Goal: Task Accomplishment & Management: Use online tool/utility

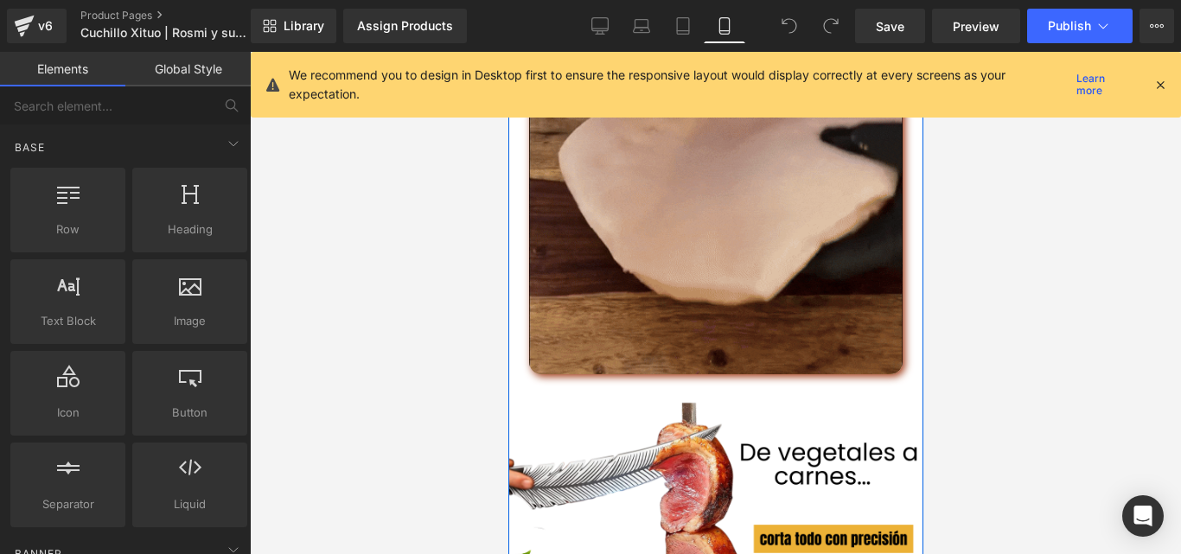
scroll to position [3631, 0]
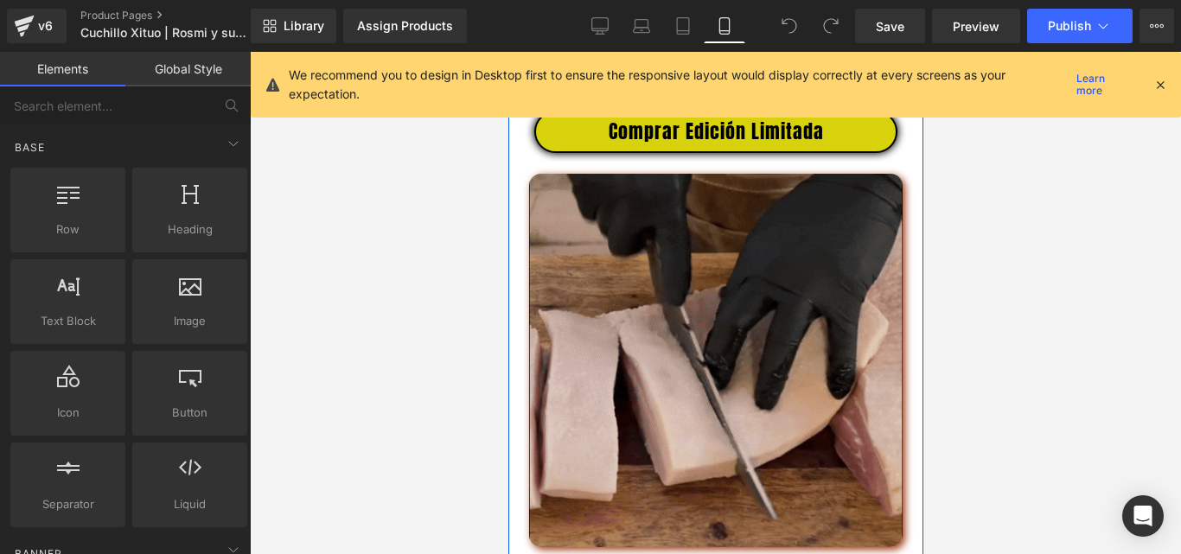
click at [718, 361] on img at bounding box center [715, 361] width 374 height 374
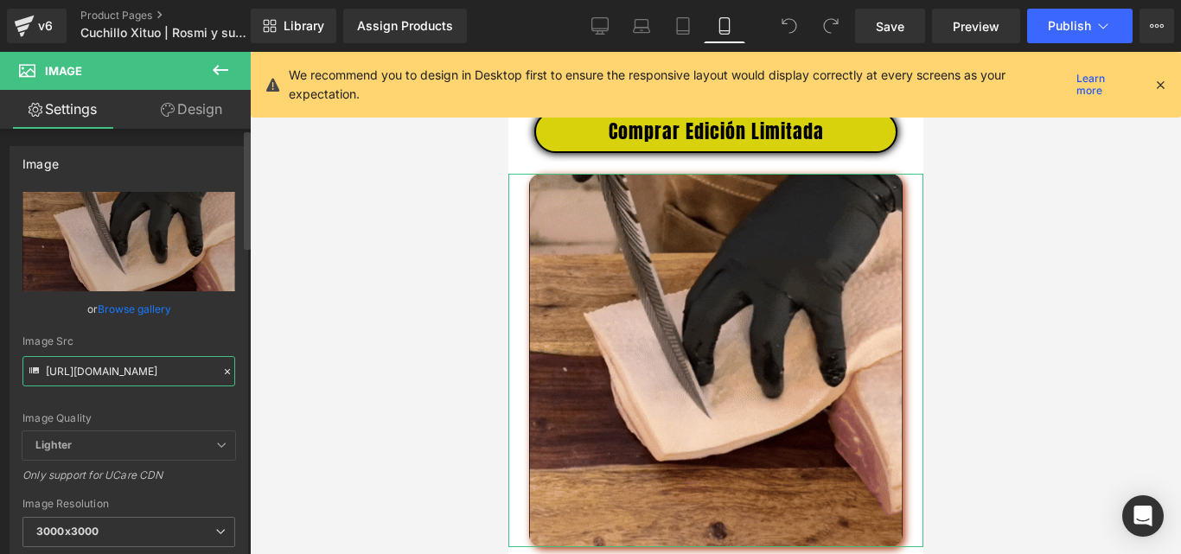
click at [111, 363] on input "[URL][DOMAIN_NAME]" at bounding box center [128, 371] width 213 height 30
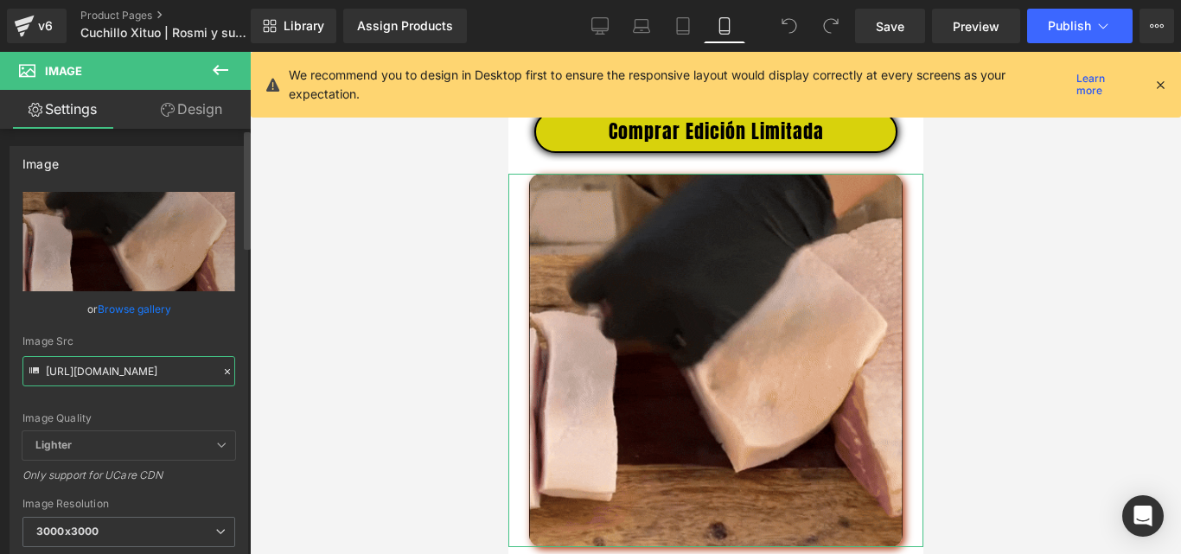
click at [111, 363] on input "[URL][DOMAIN_NAME]" at bounding box center [128, 371] width 213 height 30
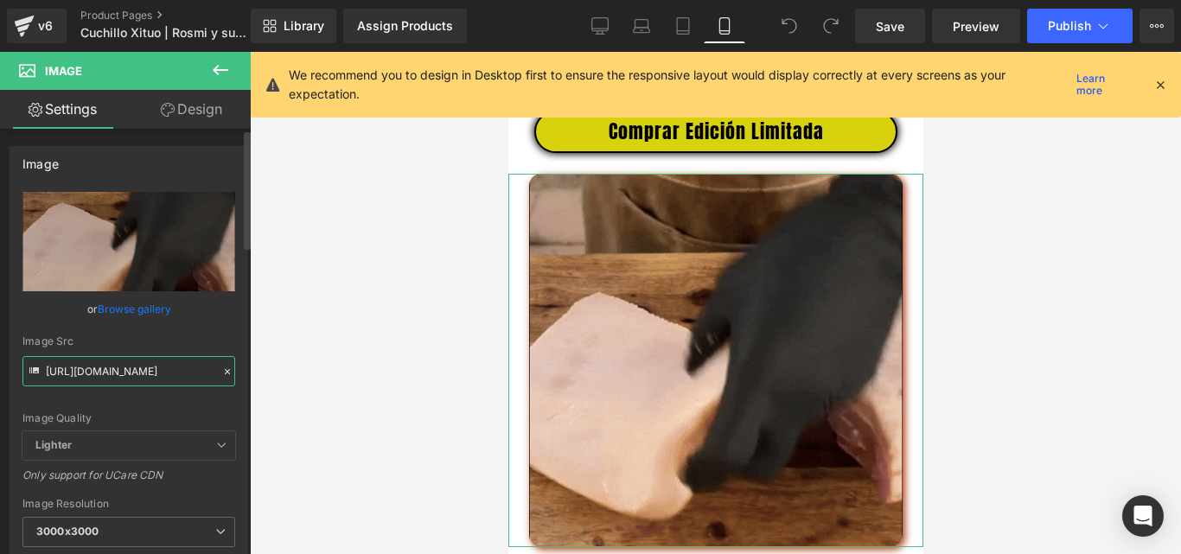
click at [111, 363] on input "[URL][DOMAIN_NAME]" at bounding box center [128, 371] width 213 height 30
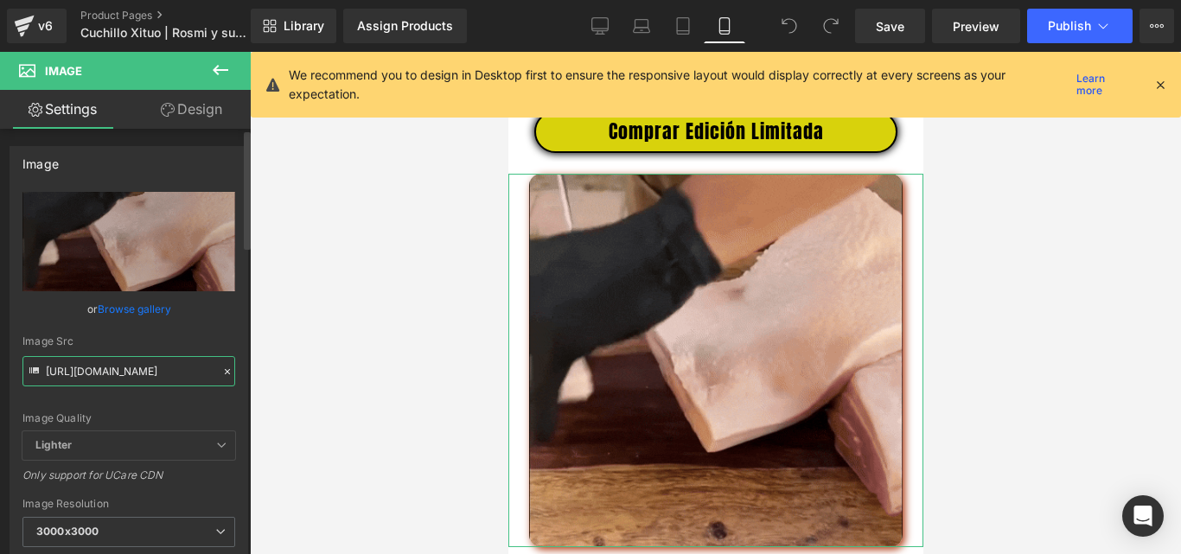
paste input "[DOMAIN_NAME][URL]"
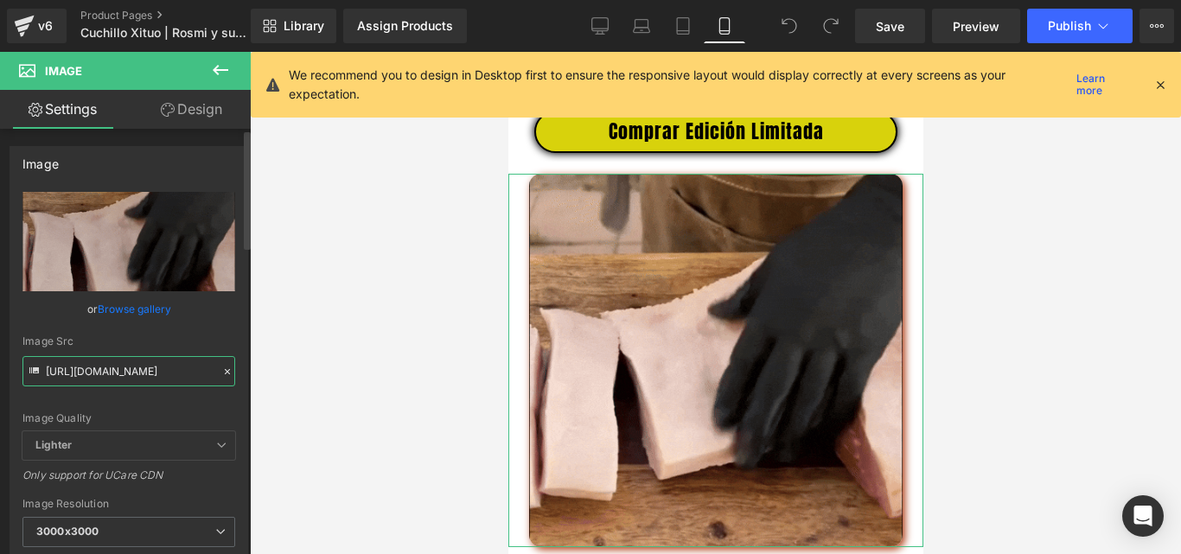
scroll to position [0, 318]
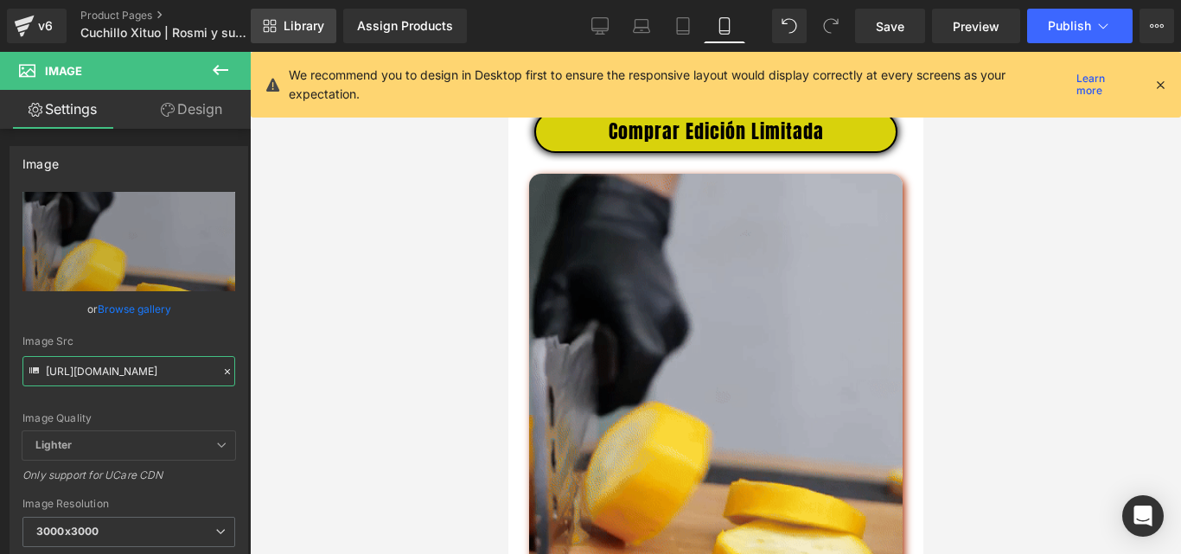
type input "[URL][DOMAIN_NAME]"
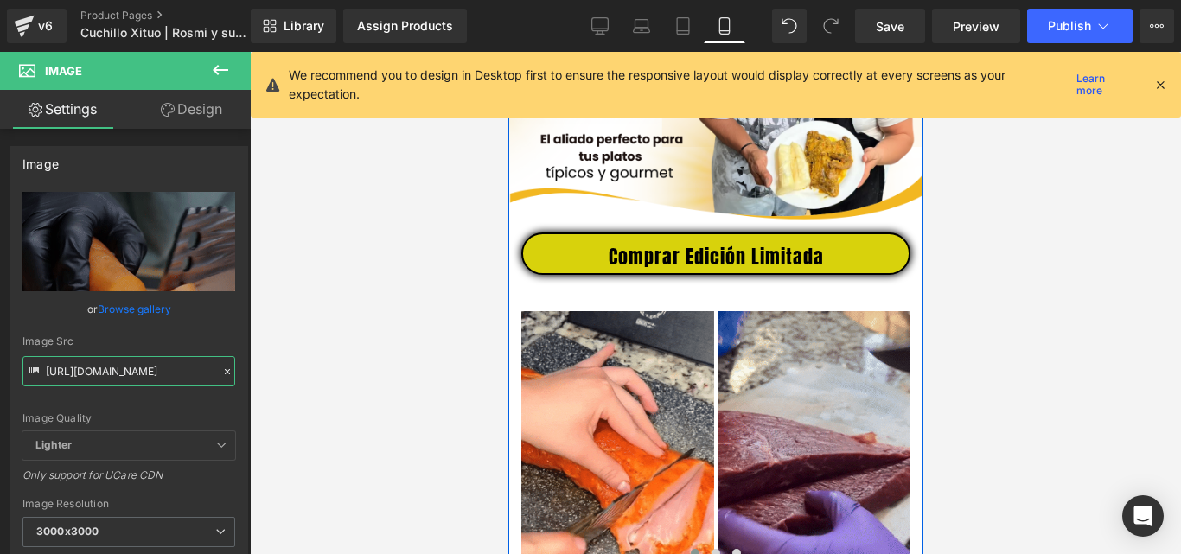
scroll to position [776, 0]
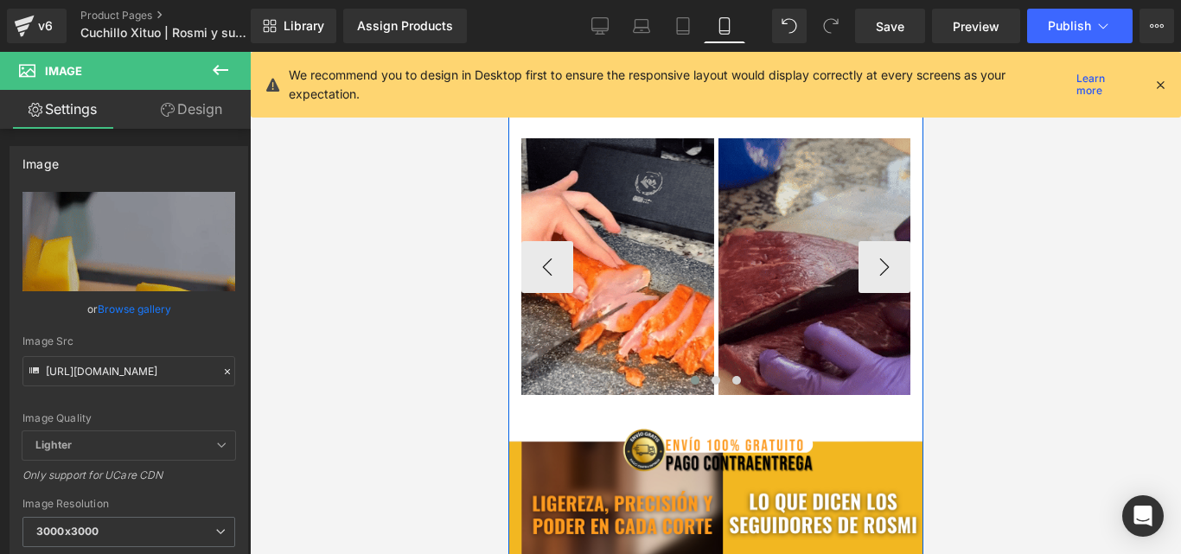
click at [788, 324] on img at bounding box center [814, 266] width 193 height 257
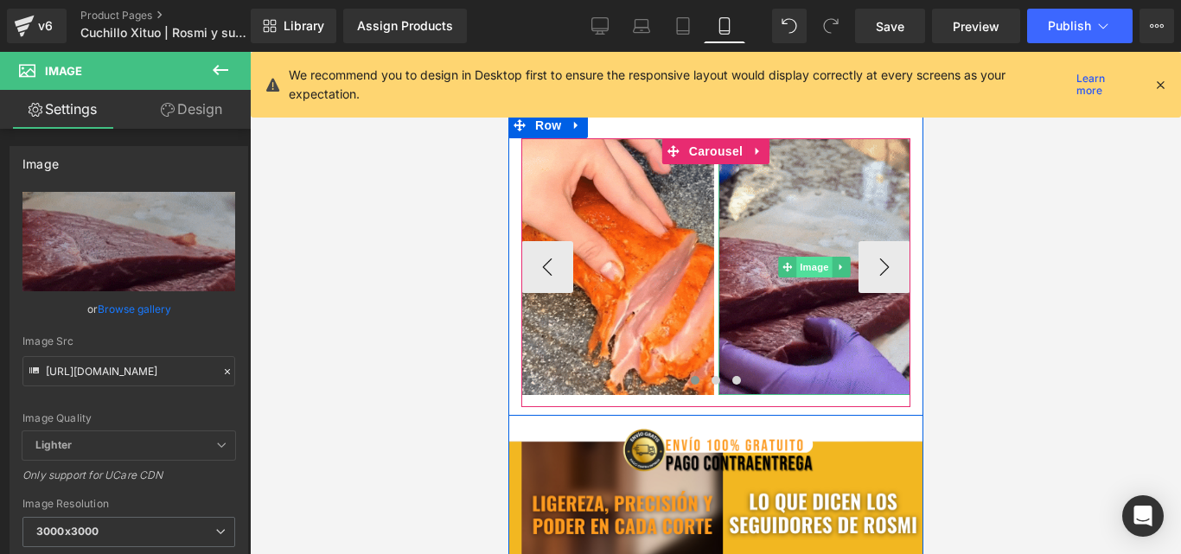
click at [801, 277] on span "Image" at bounding box center [813, 267] width 36 height 21
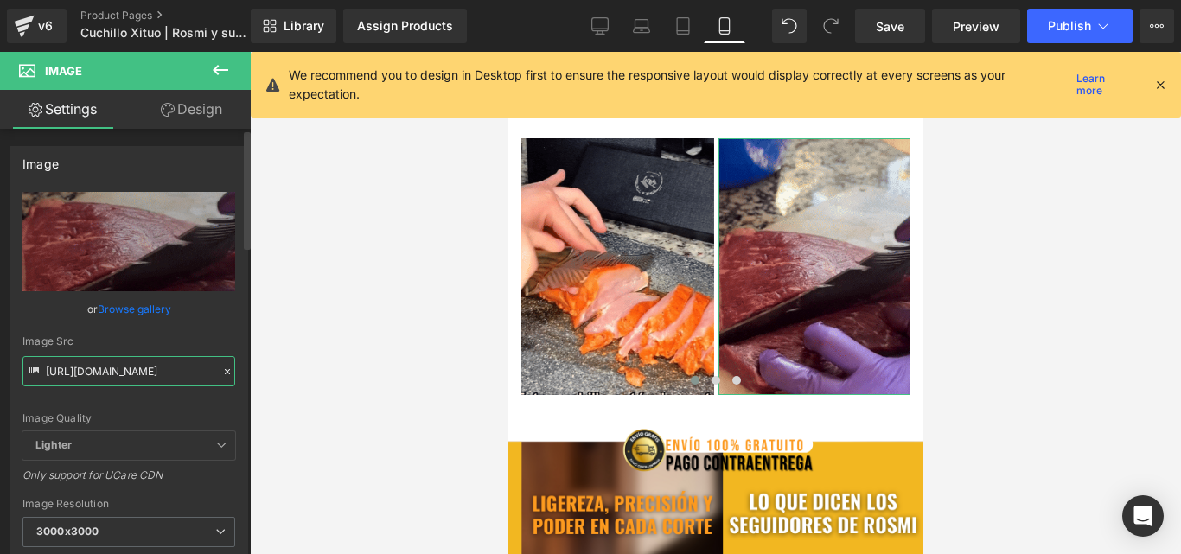
click at [117, 375] on input "https://media1.giphy.com/media/v1.Y2lkPTc5MGI3NjExYnJ1amp4OTR2Zjl0cWw2YzRhOXI2O…" at bounding box center [128, 371] width 213 height 30
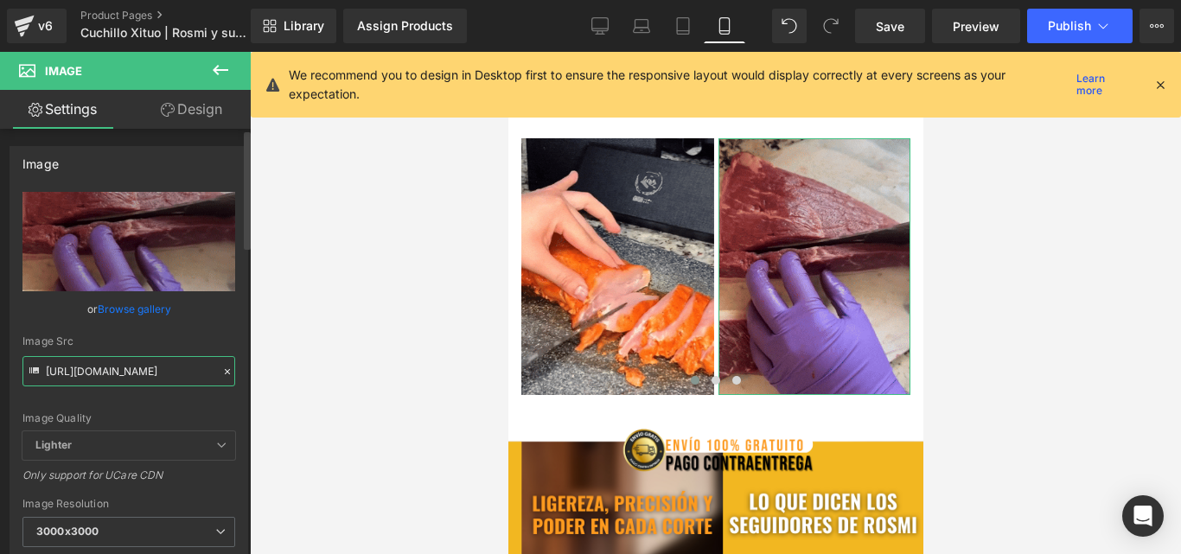
click at [117, 375] on input "https://media1.giphy.com/media/v1.Y2lkPTc5MGI3NjExYnJ1amp4OTR2Zjl0cWw2YzRhOXI2O…" at bounding box center [128, 371] width 213 height 30
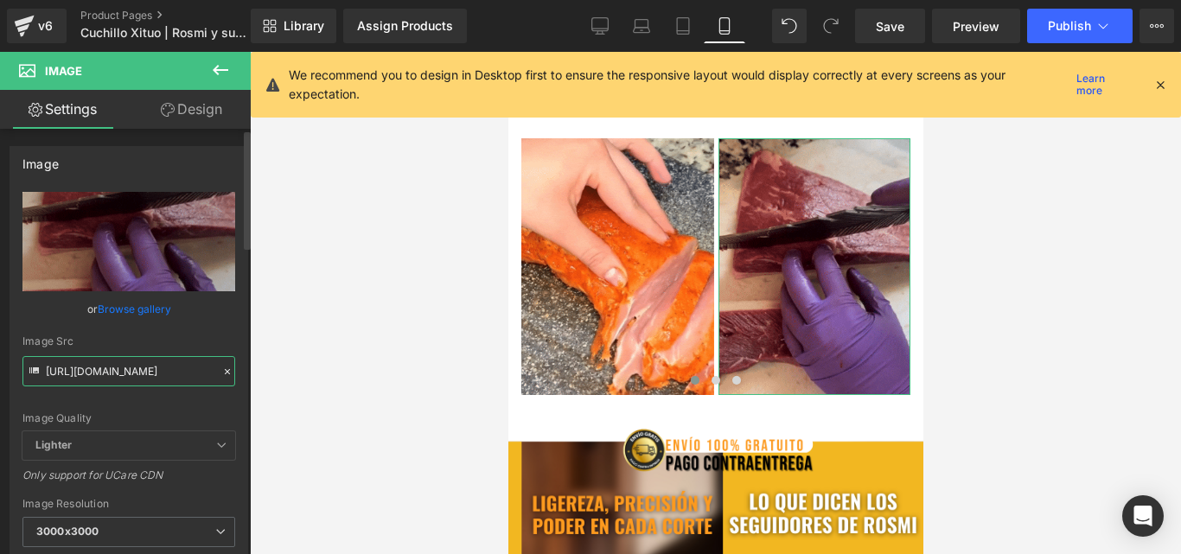
click at [117, 375] on input "https://media1.giphy.com/media/v1.Y2lkPTc5MGI3NjExYnJ1amp4OTR2Zjl0cWw2YzRhOXI2O…" at bounding box center [128, 371] width 213 height 30
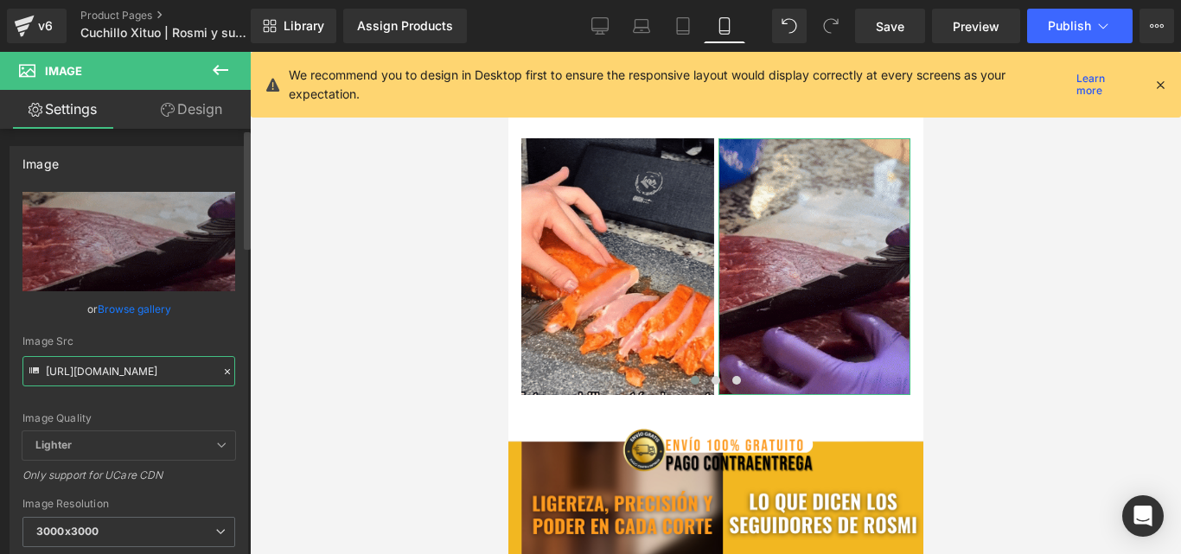
scroll to position [0, 316]
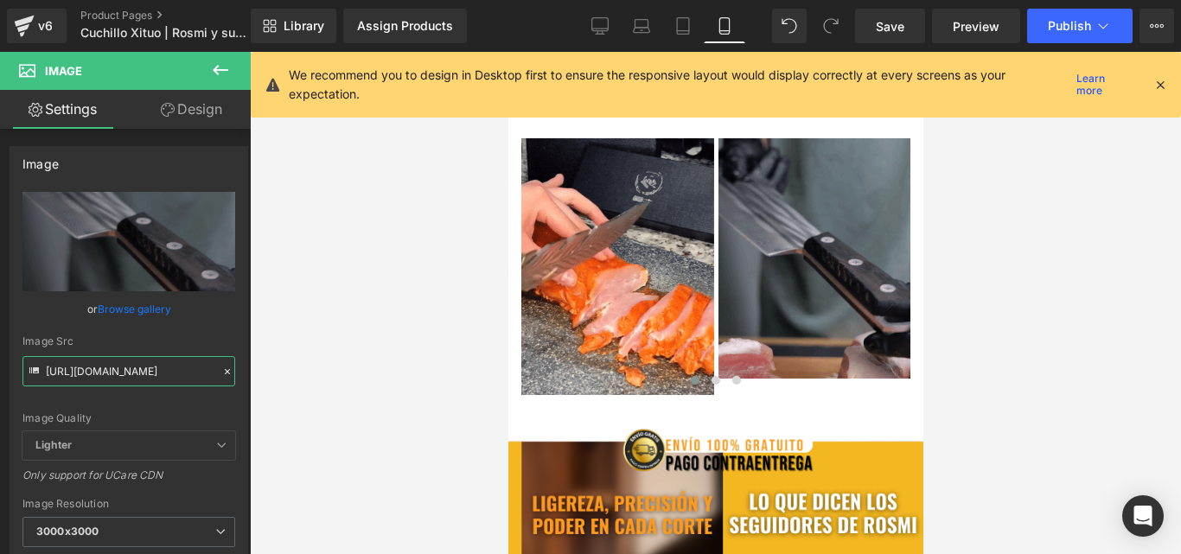
type input "[URL][DOMAIN_NAME]"
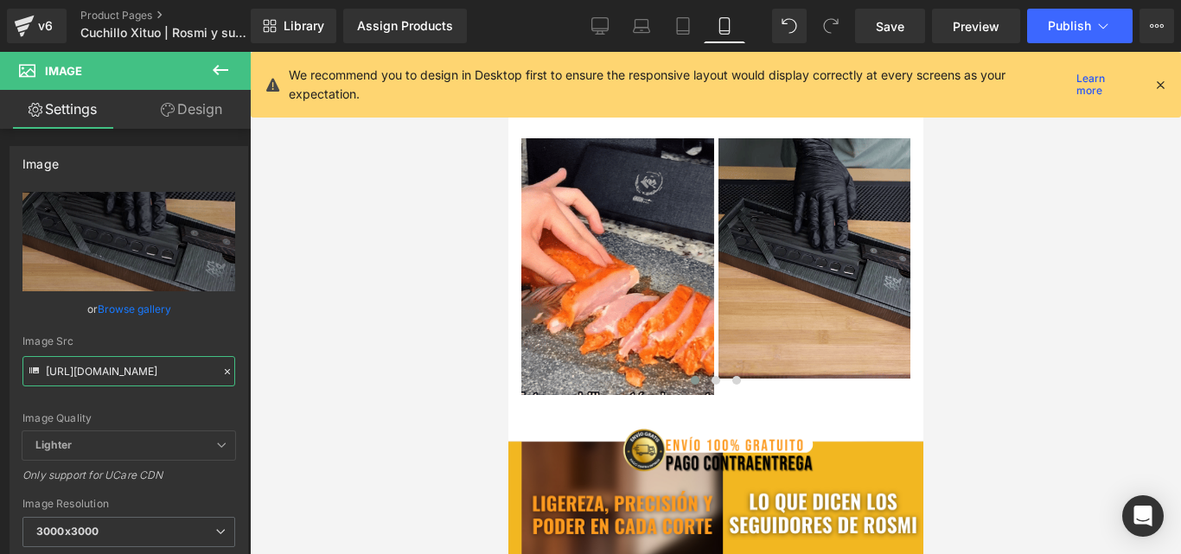
scroll to position [0, 0]
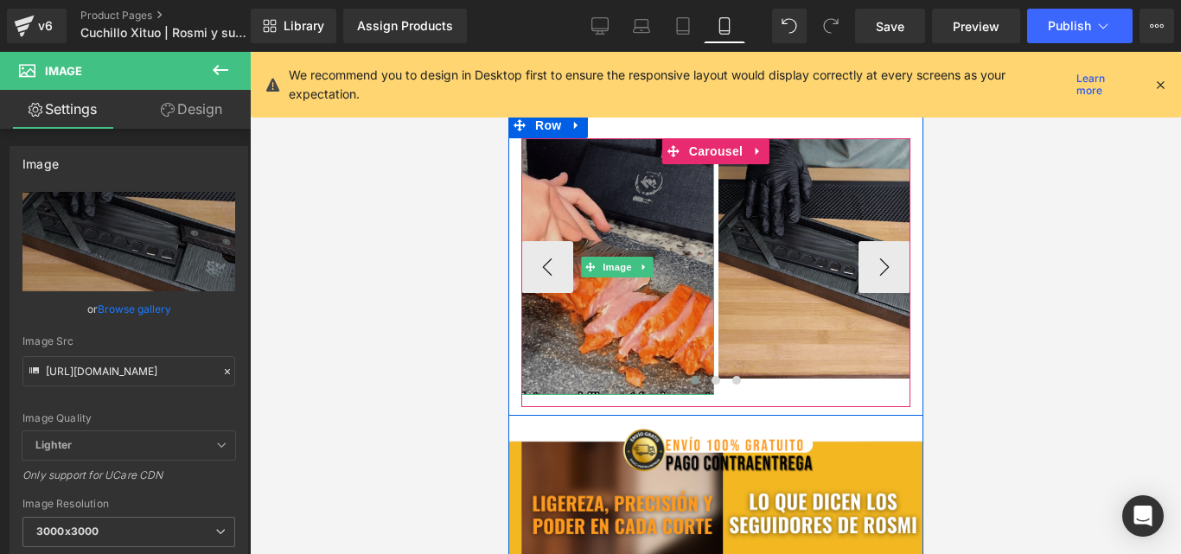
click at [573, 292] on img at bounding box center [616, 266] width 193 height 257
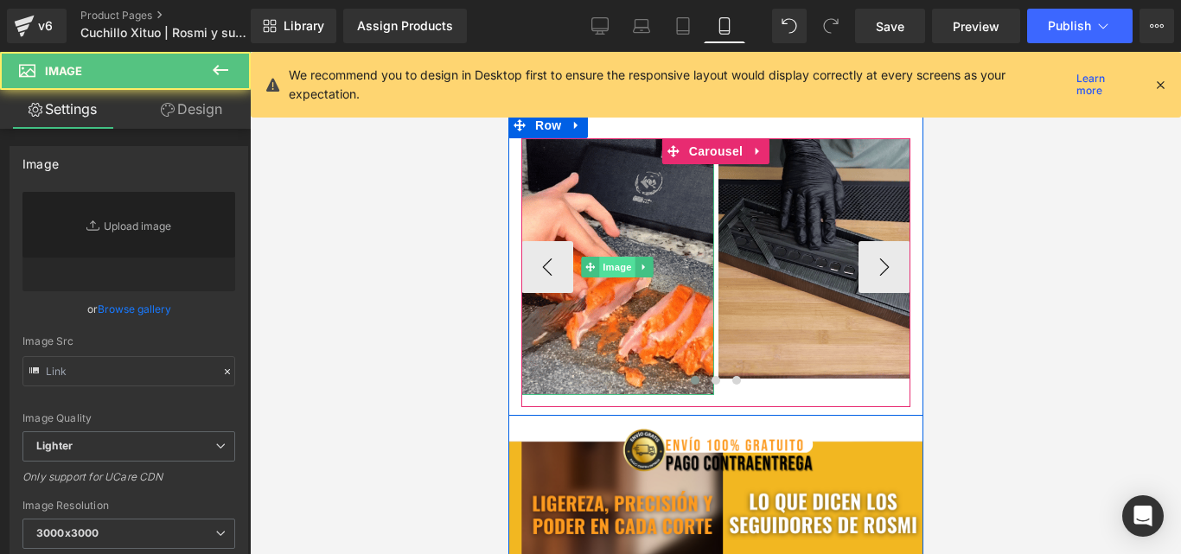
type input "https://media0.giphy.com/media/v1.Y2lkPTc5MGI3NjExZ3U1dWxwd3N2cTM4dnVpbzJ4cnJta…"
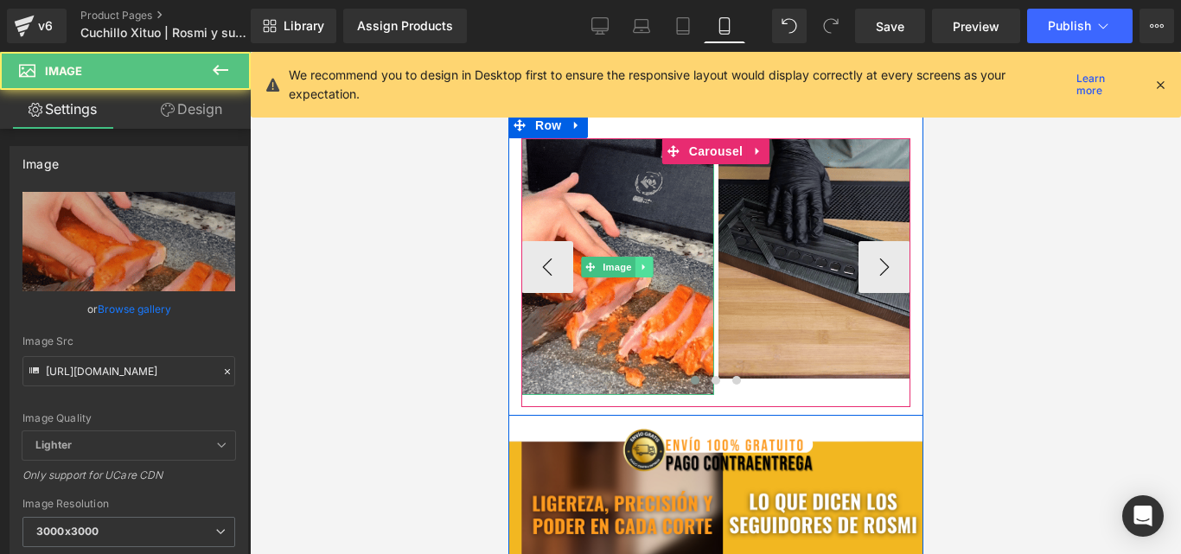
click at [642, 270] on icon at bounding box center [643, 267] width 3 height 6
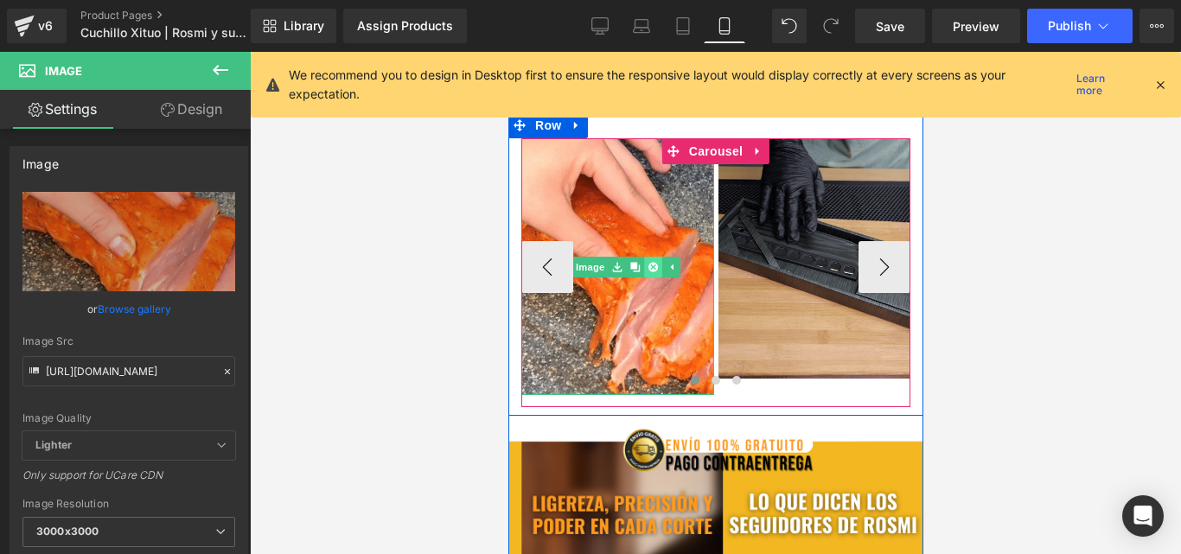
click at [648, 271] on icon at bounding box center [653, 267] width 10 height 10
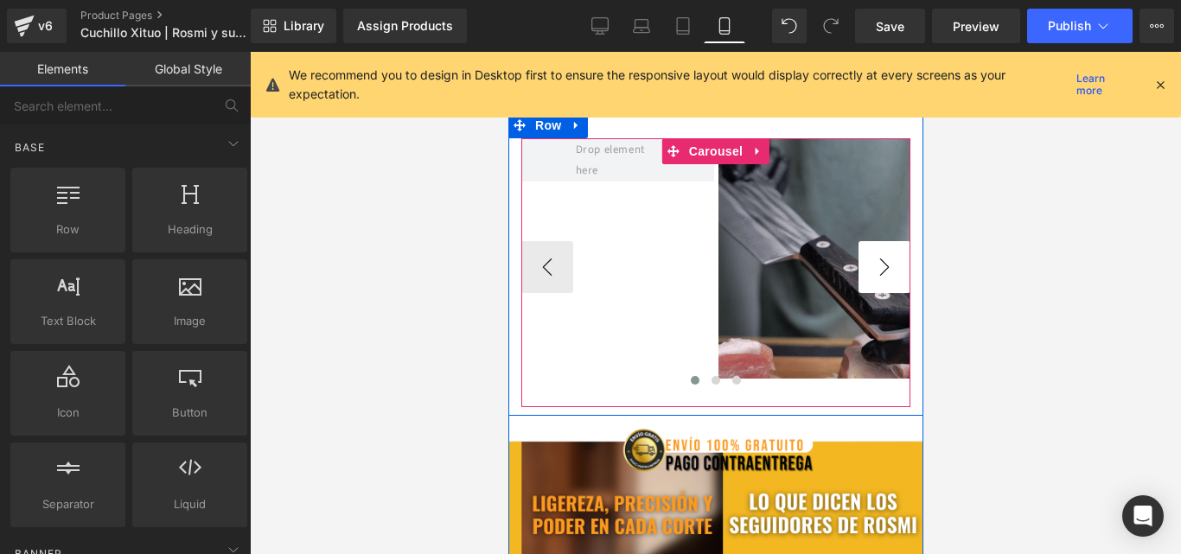
click at [885, 283] on button "›" at bounding box center [884, 267] width 52 height 52
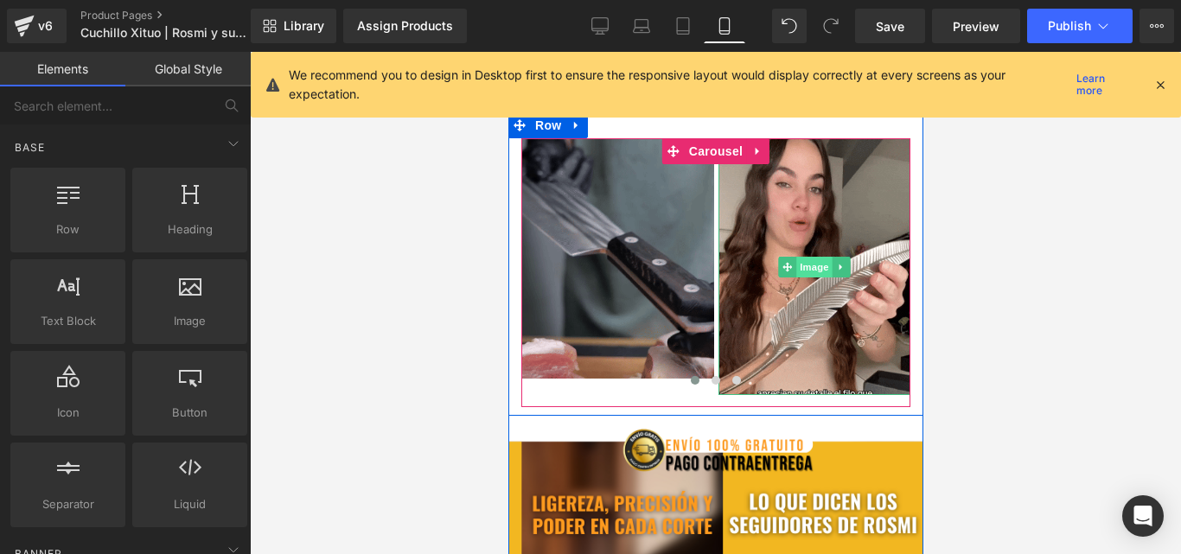
click at [782, 262] on img at bounding box center [814, 266] width 193 height 257
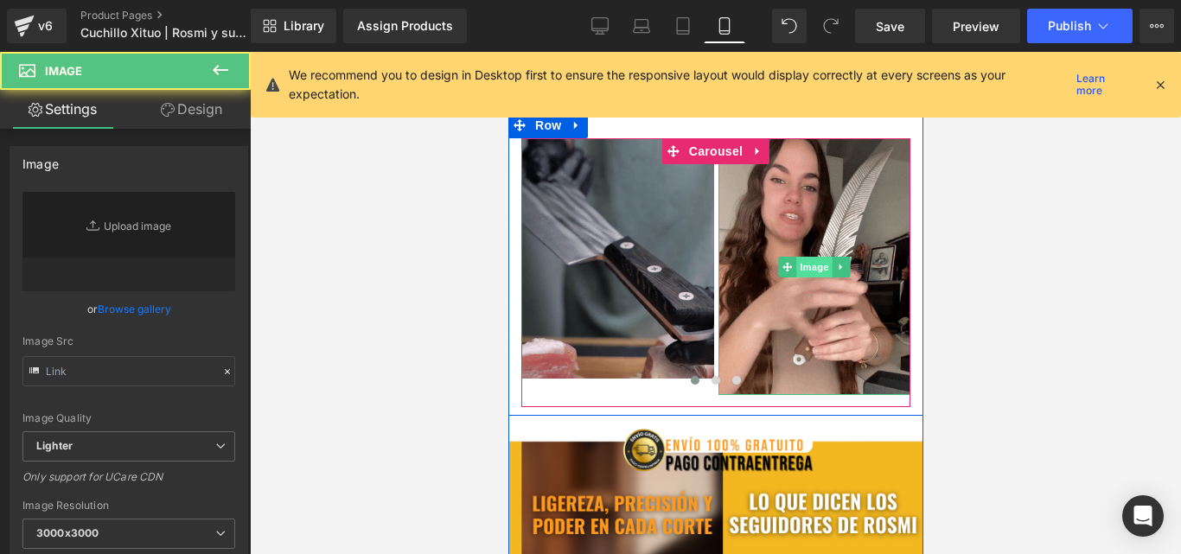
type input "https://media4.giphy.com/media/v1.Y2lkPTc5MGI3NjExdDNpMHh0eG56cmZ6MzlvMHgyaWx5O…"
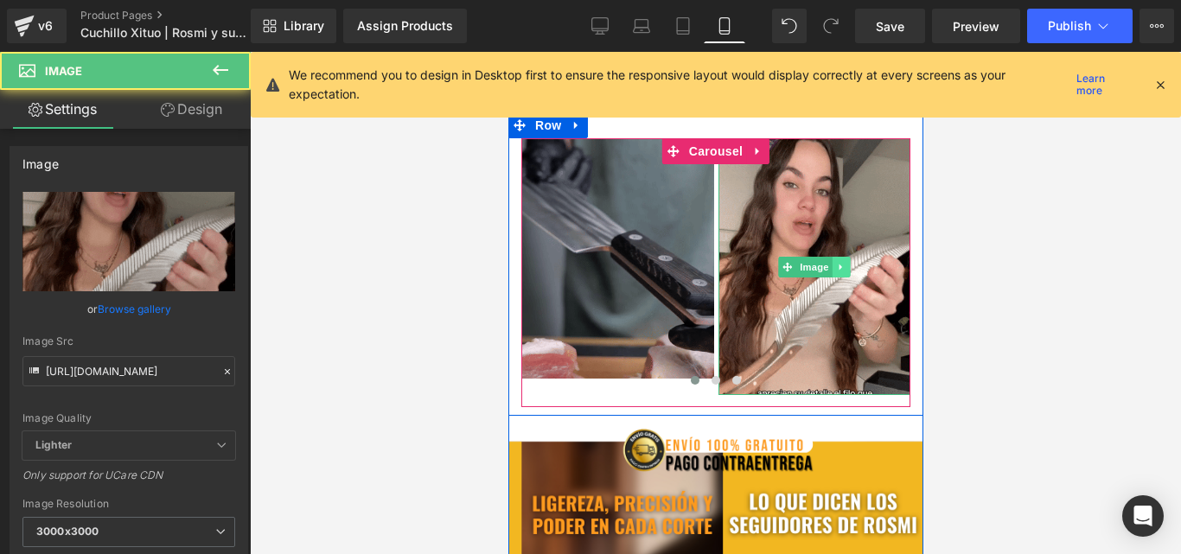
click at [836, 272] on icon at bounding box center [841, 267] width 10 height 10
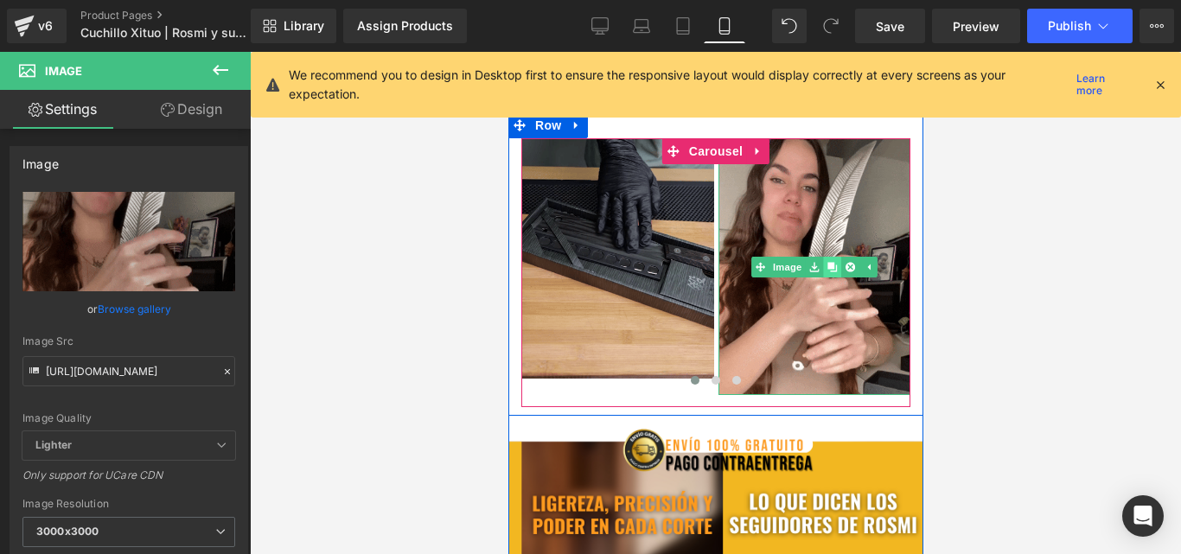
click at [830, 278] on link at bounding box center [832, 267] width 18 height 21
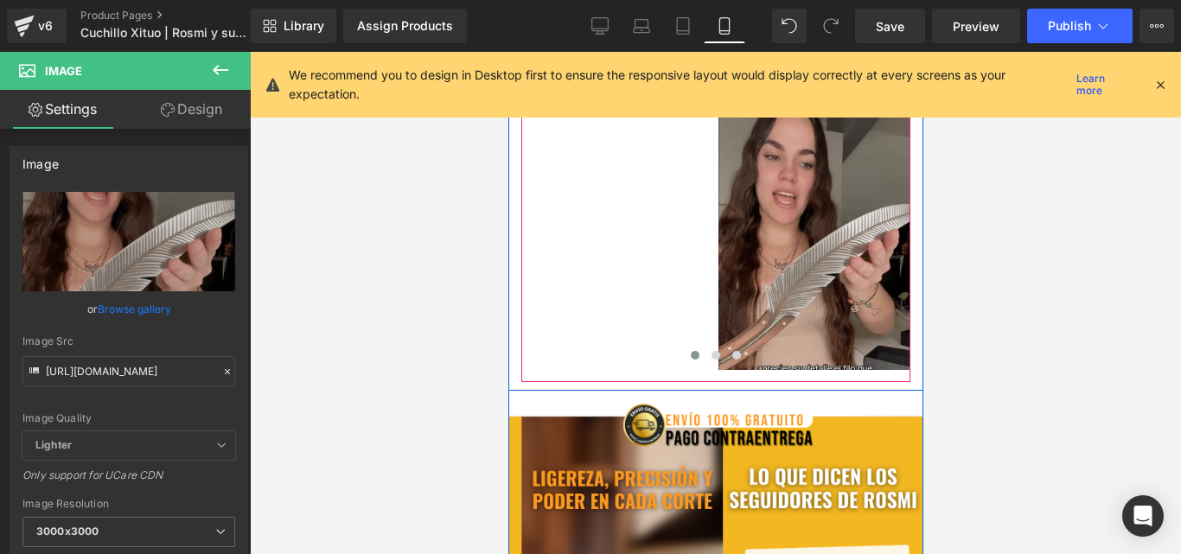
scroll to position [1063, 0]
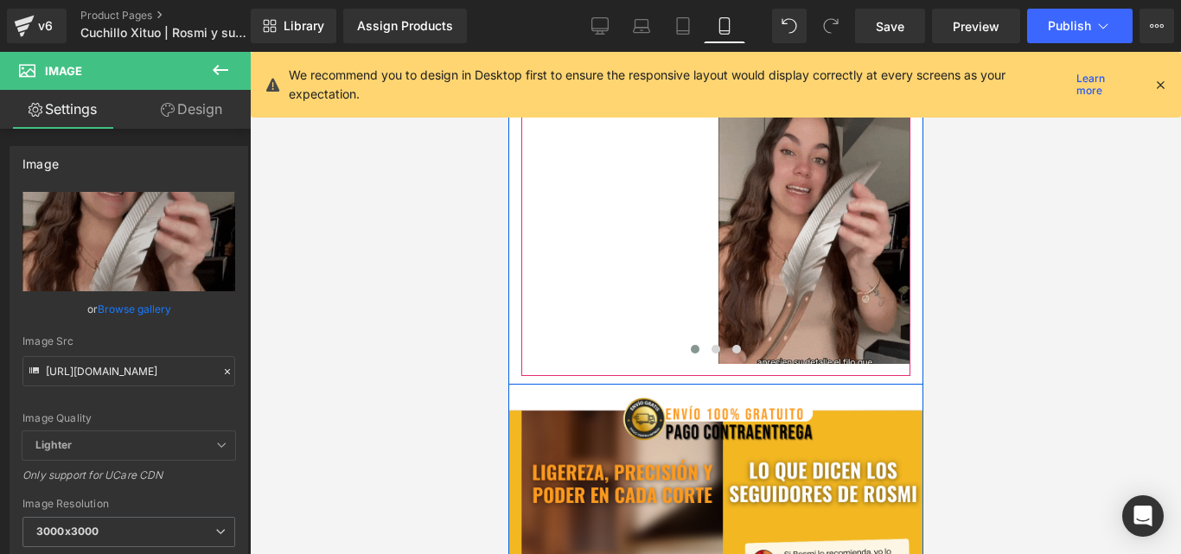
click at [809, 265] on img at bounding box center [814, 235] width 193 height 257
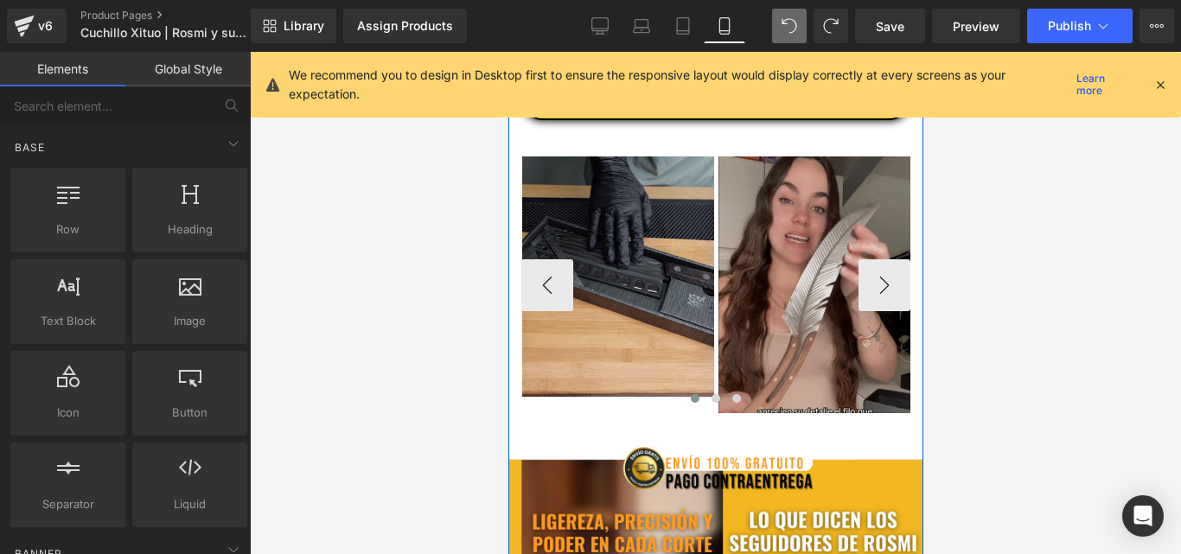
scroll to position [718, 0]
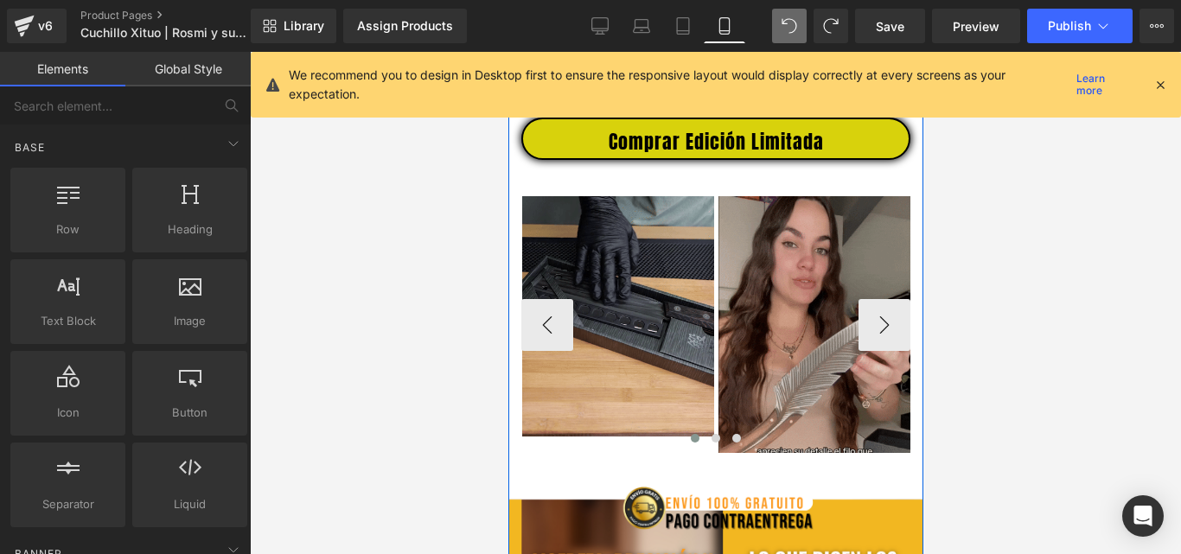
click at [797, 295] on img at bounding box center [814, 324] width 193 height 257
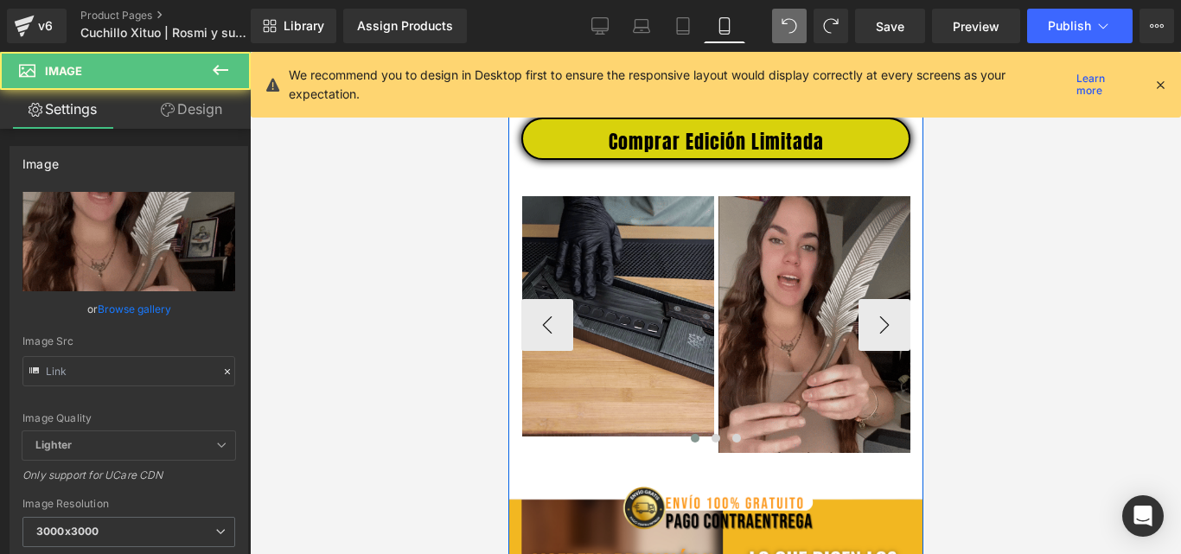
type input "https://media4.giphy.com/media/v1.Y2lkPTc5MGI3NjExdDNpMHh0eG56cmZ6MzlvMHgyaWx5O…"
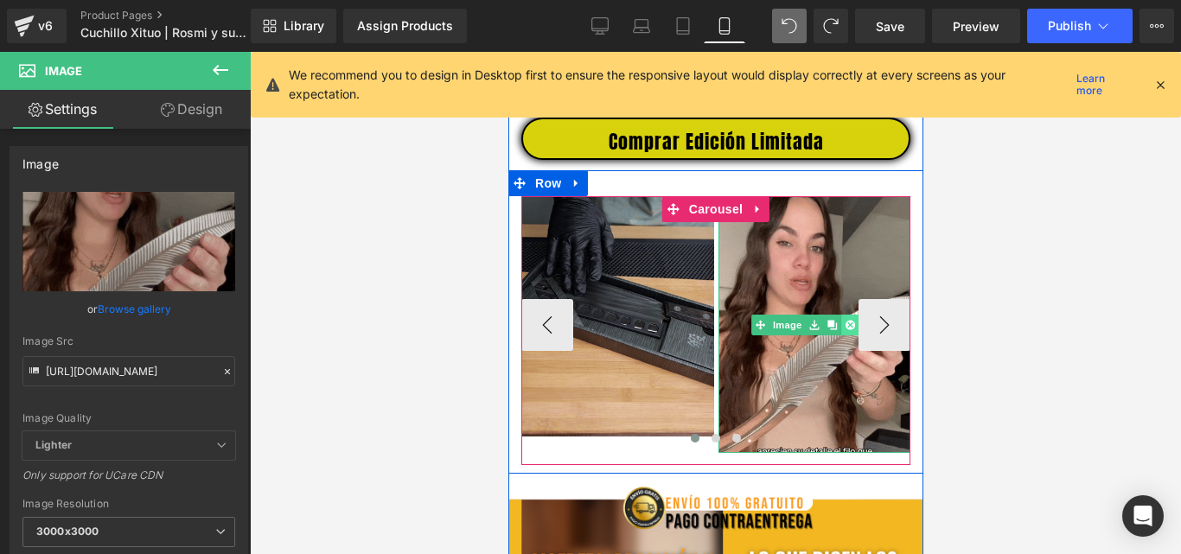
click at [845, 329] on icon at bounding box center [850, 325] width 10 height 10
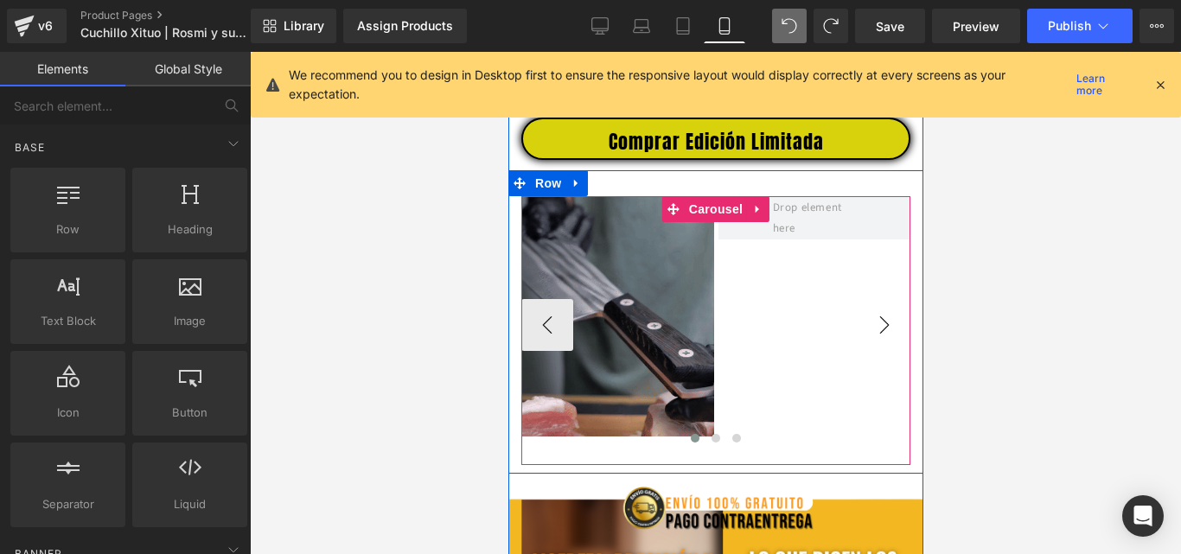
click at [869, 339] on button "›" at bounding box center [884, 325] width 52 height 52
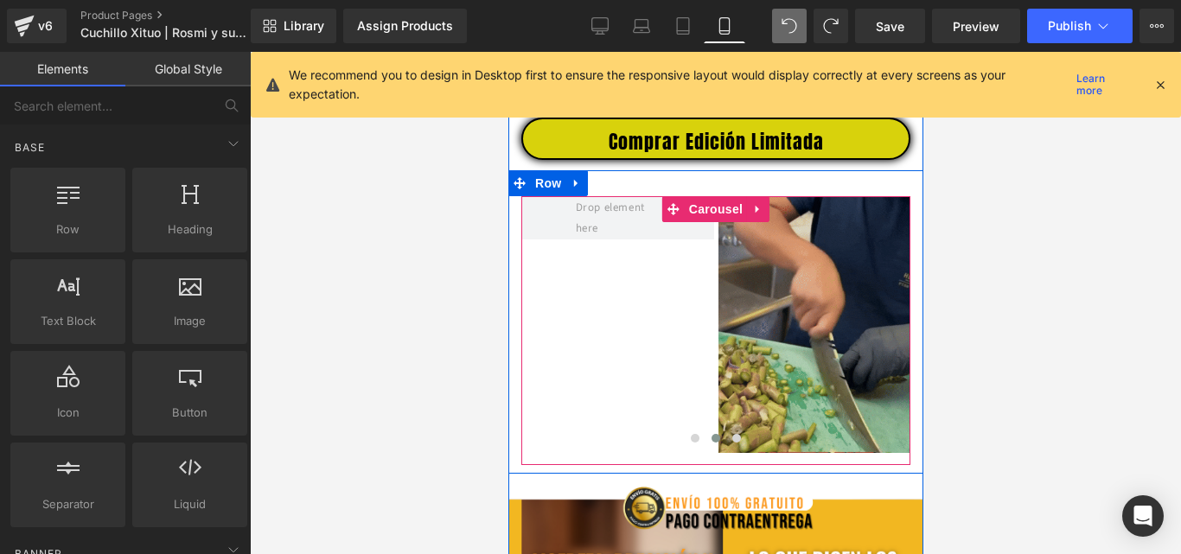
click at [824, 303] on img at bounding box center [814, 324] width 193 height 257
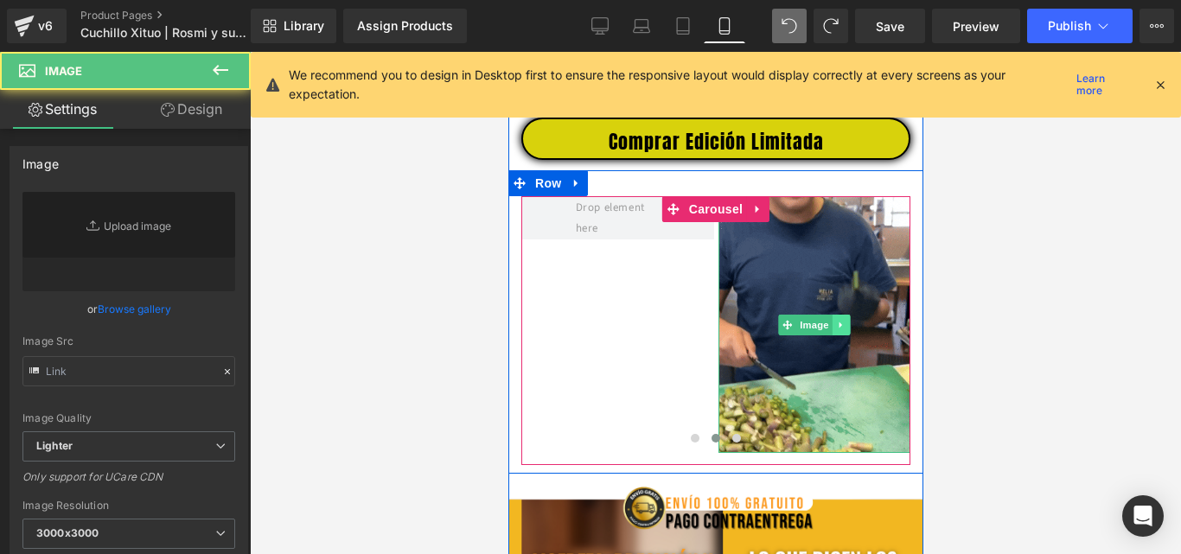
type input "https://media0.giphy.com/media/v1.Y2lkPTc5MGI3NjExYXgwenhxdmlsYjFyaGxwZ3hpa3B6Z…"
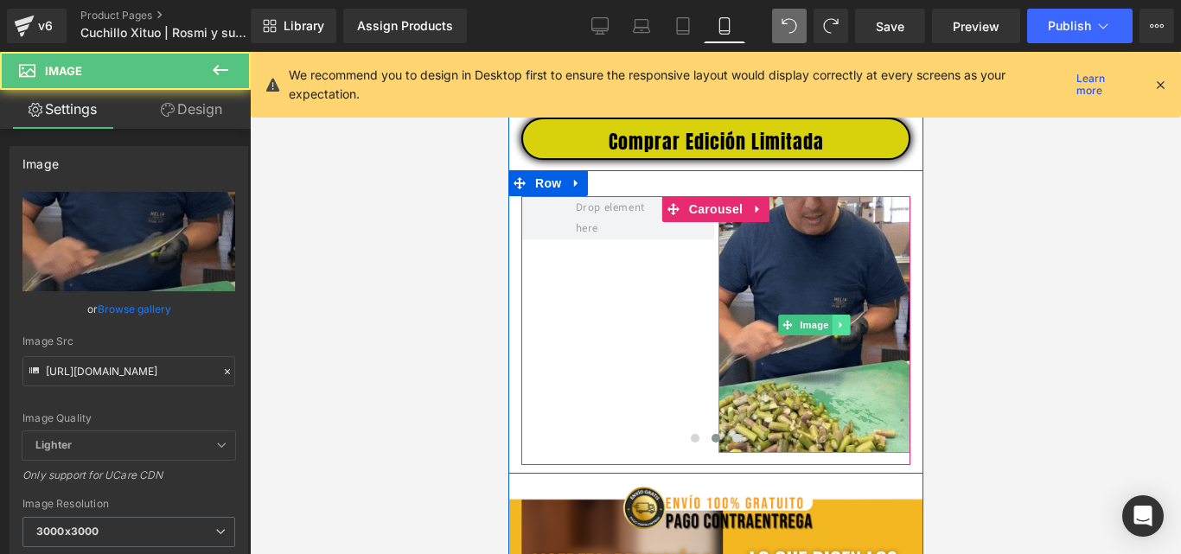
click at [838, 328] on icon at bounding box center [839, 325] width 3 height 6
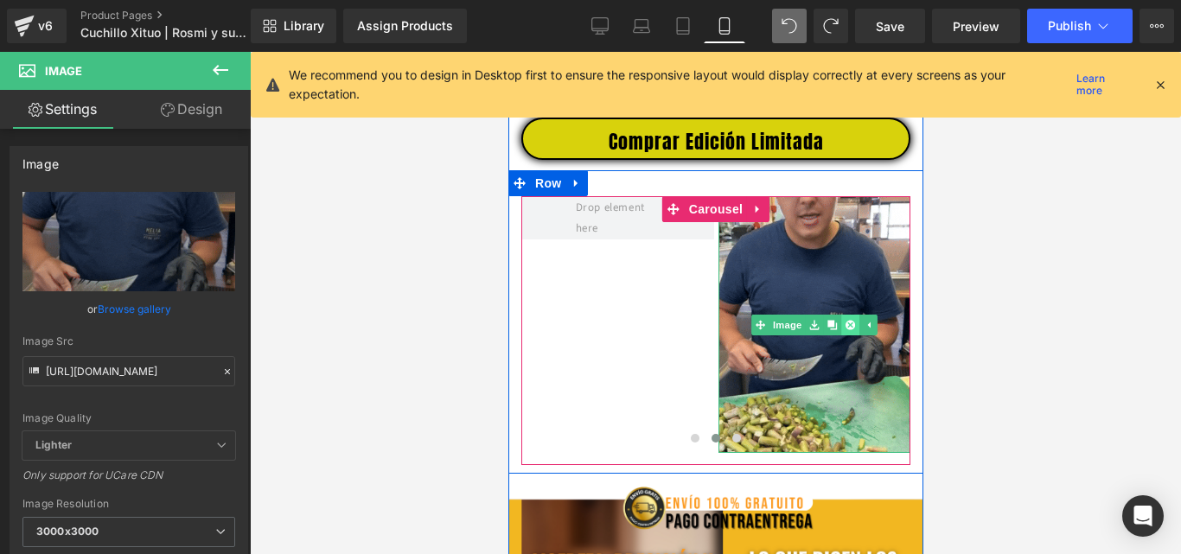
click at [845, 330] on icon at bounding box center [850, 325] width 10 height 10
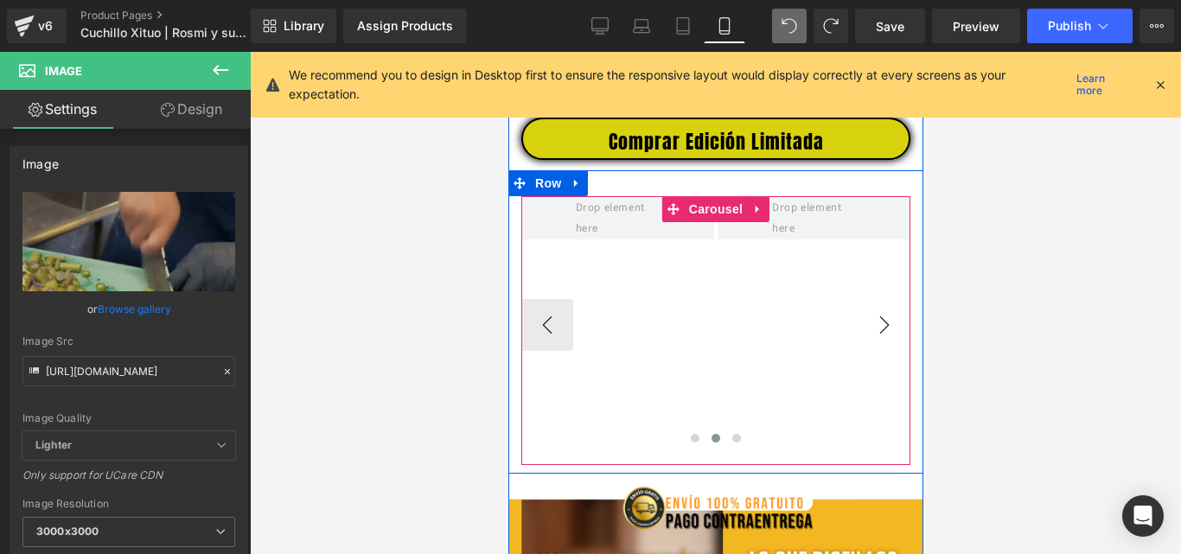
click at [874, 338] on button "›" at bounding box center [884, 325] width 52 height 52
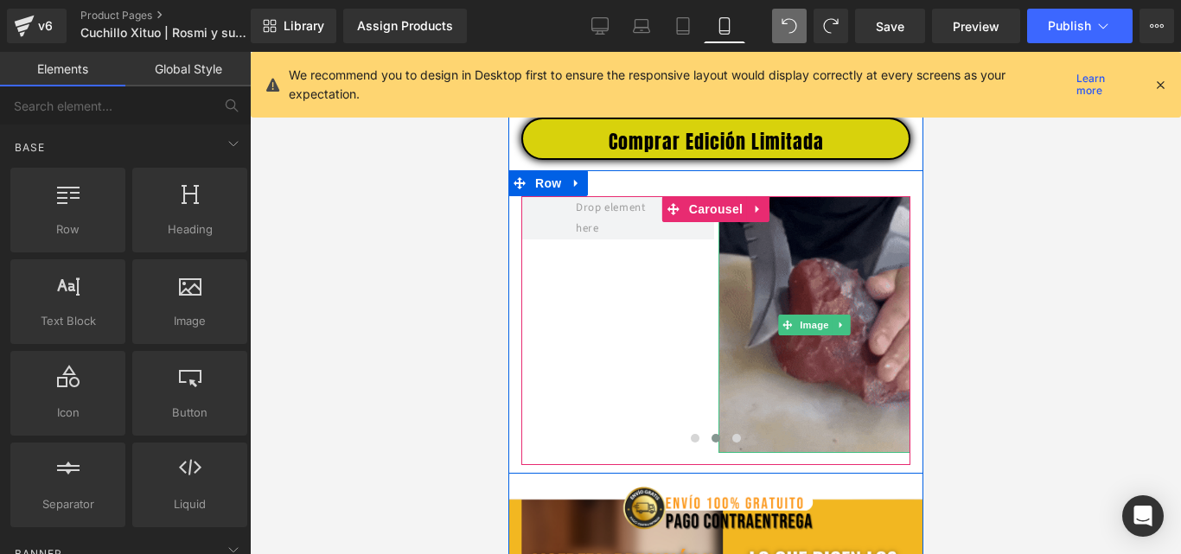
click at [814, 297] on img at bounding box center [814, 324] width 193 height 257
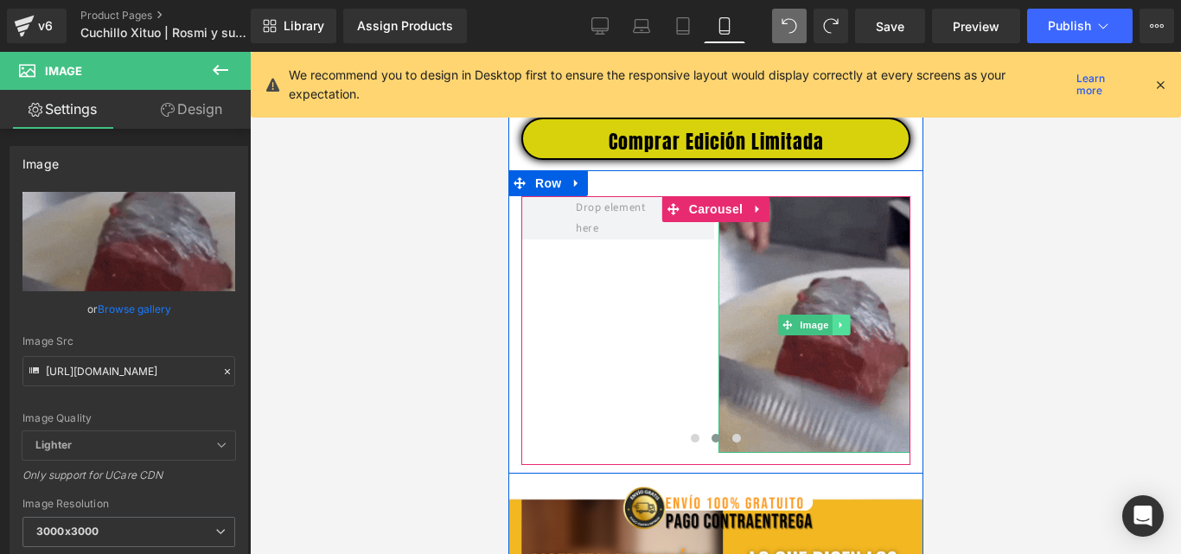
click at [839, 328] on icon at bounding box center [840, 325] width 3 height 6
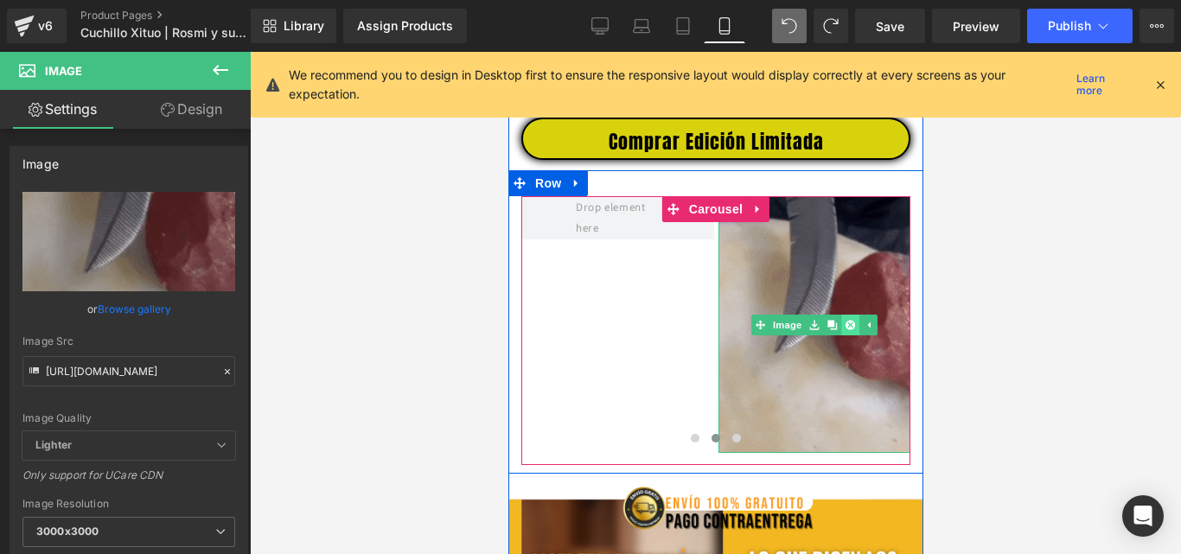
click at [845, 329] on icon at bounding box center [850, 325] width 10 height 10
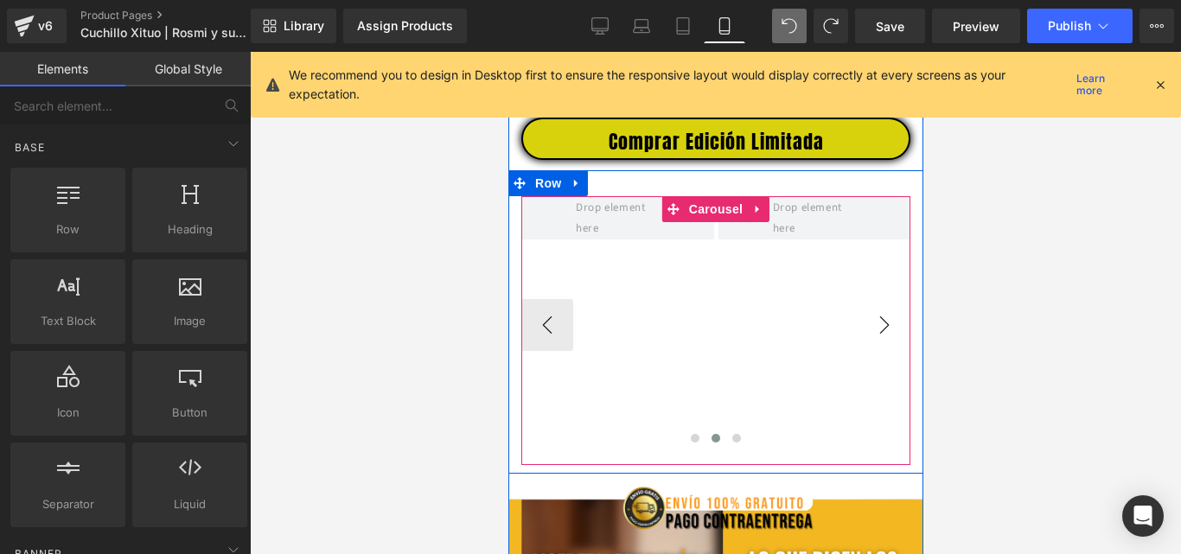
click at [872, 336] on button "›" at bounding box center [884, 325] width 52 height 52
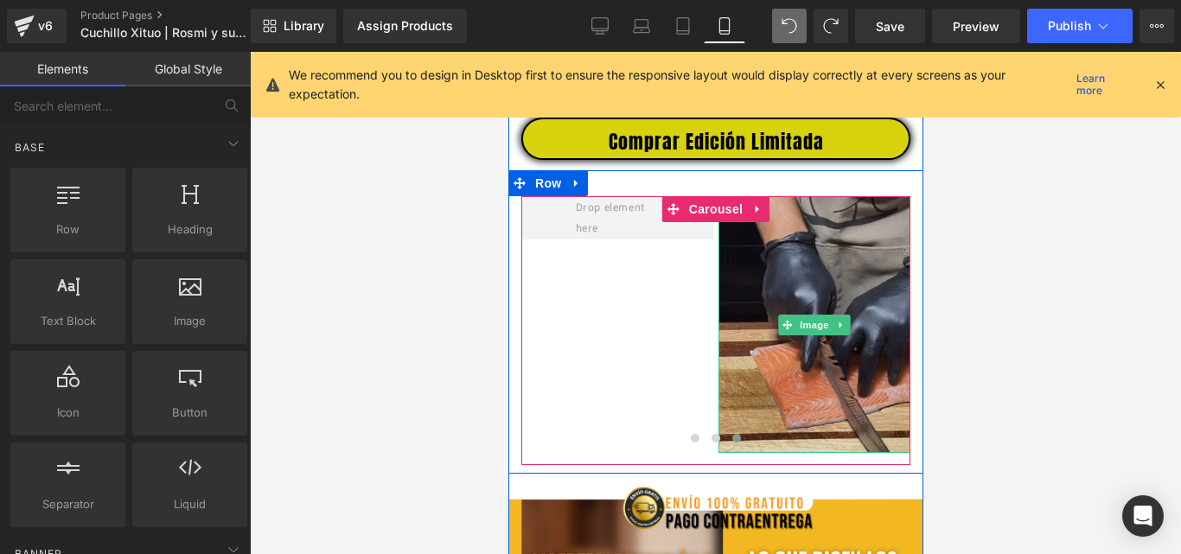
click at [825, 307] on img at bounding box center [814, 324] width 193 height 257
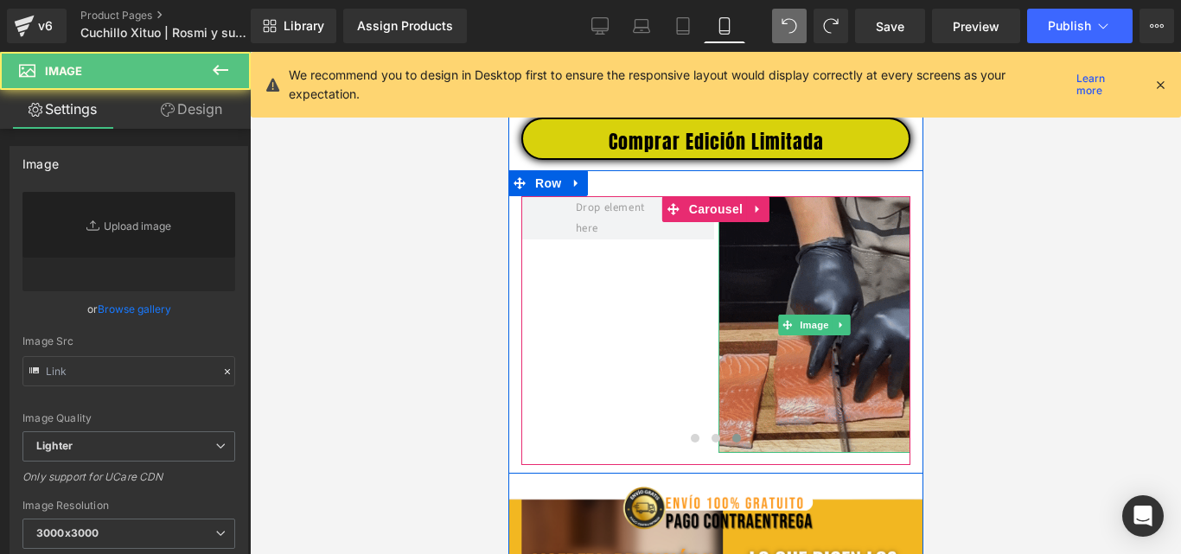
type input "https://media1.giphy.com/media/v1.Y2lkPTc5MGI3NjExOXNwZnZrZnZtM3N2bXMwbjh0ZzNjZ…"
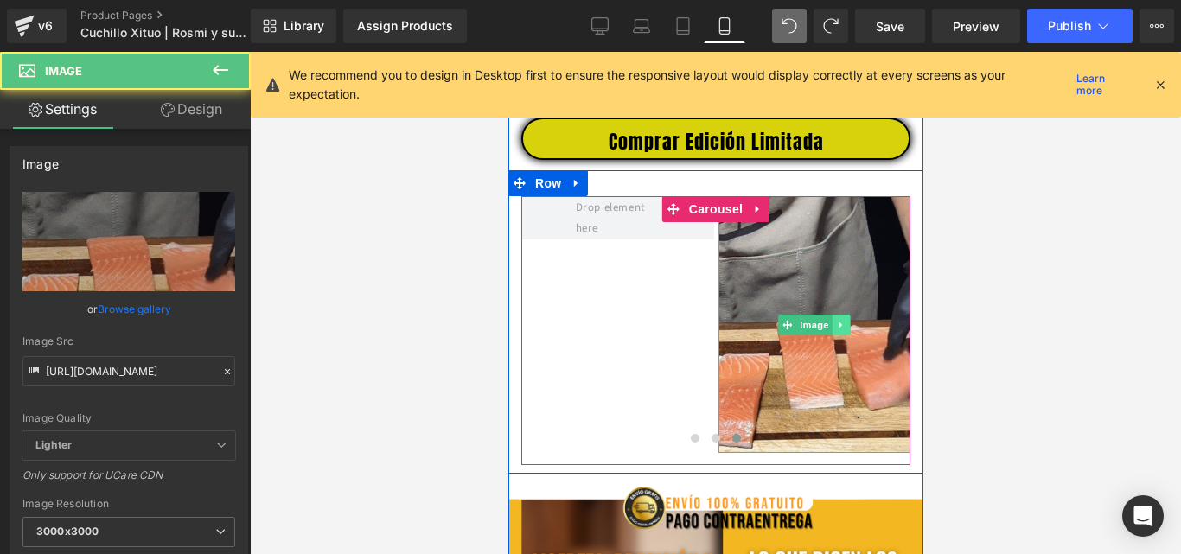
click at [835, 330] on icon at bounding box center [840, 325] width 10 height 10
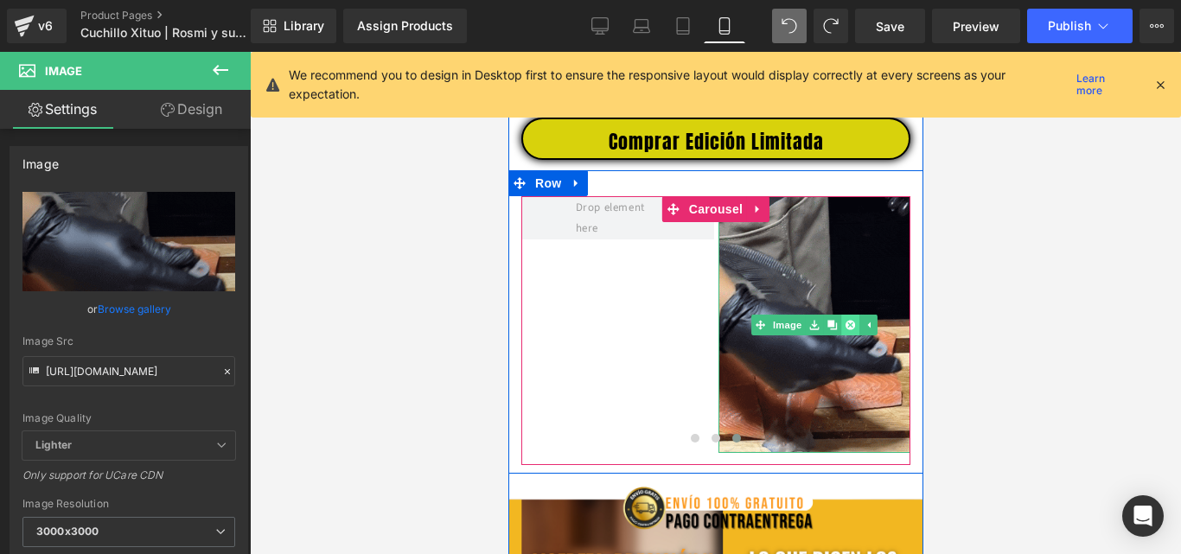
click at [845, 330] on icon at bounding box center [850, 325] width 10 height 10
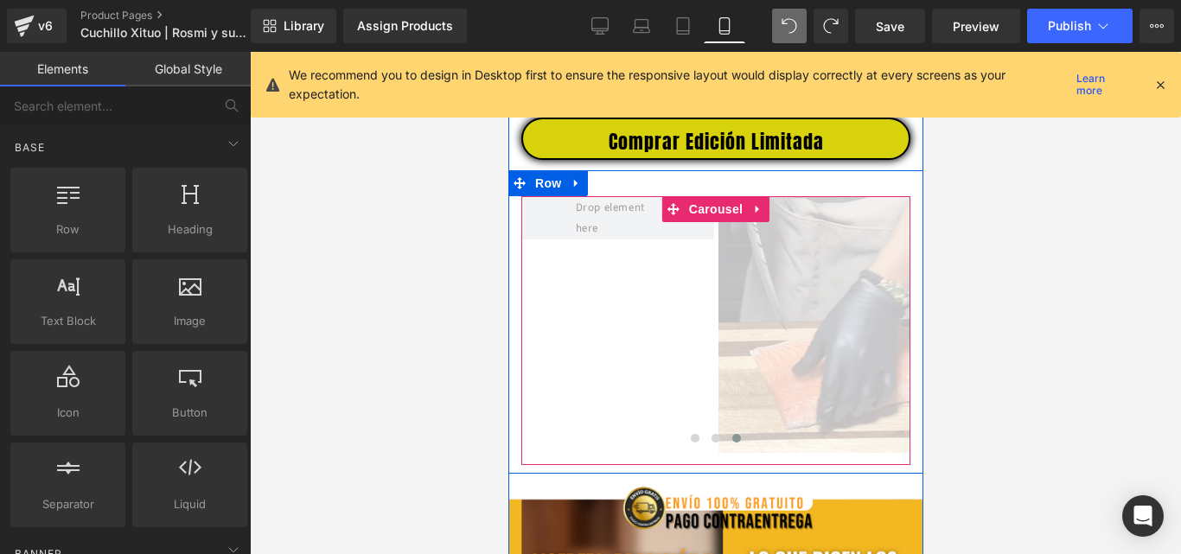
click at [910, 337] on button "›" at bounding box center [936, 325] width 52 height 52
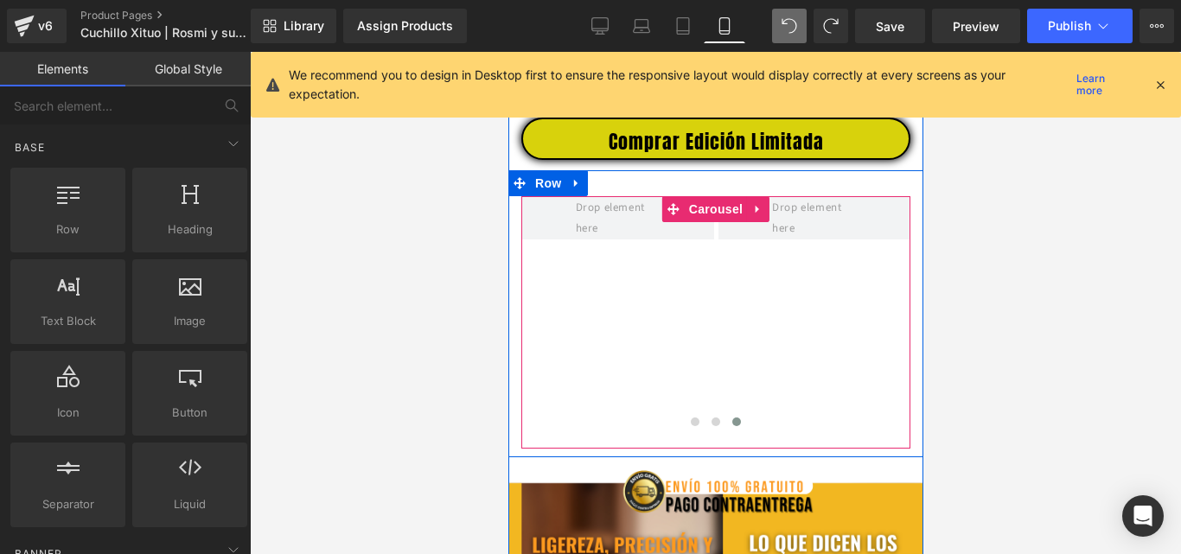
click at [910, 334] on button "›" at bounding box center [936, 317] width 52 height 52
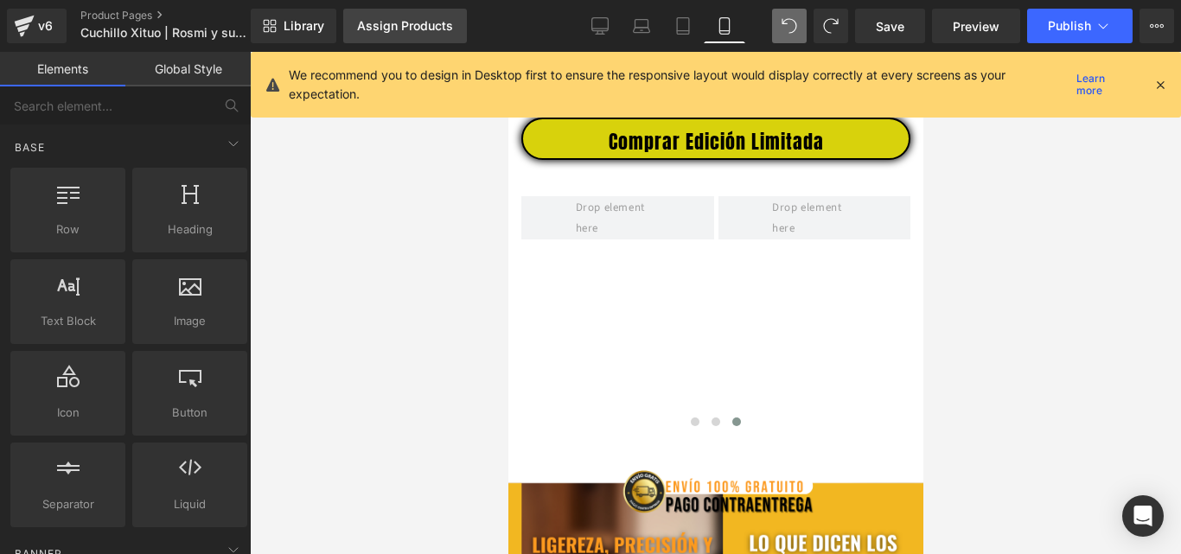
click at [414, 39] on link "Assign Products" at bounding box center [405, 26] width 124 height 35
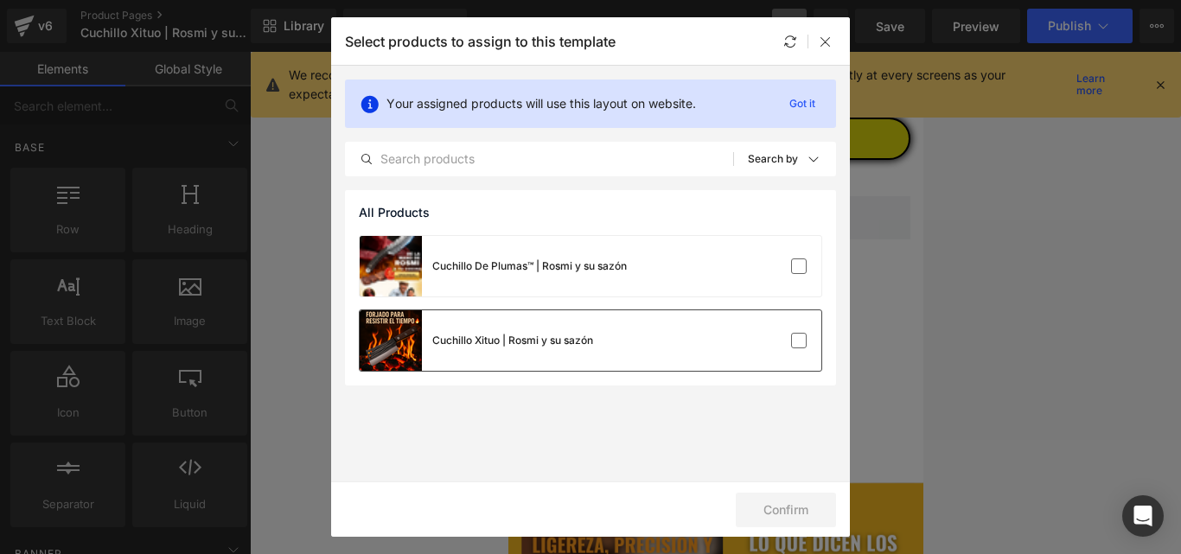
click at [600, 351] on div "Cuchillo Xituo | Rosmi y su sazón" at bounding box center [591, 340] width 462 height 61
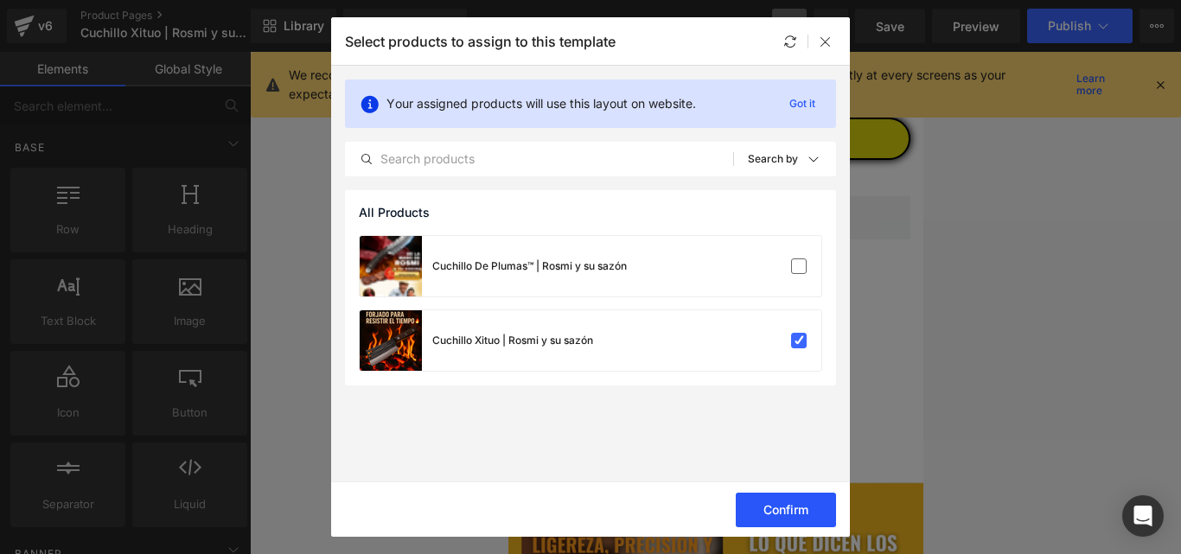
click at [774, 507] on button "Confirm" at bounding box center [786, 510] width 100 height 35
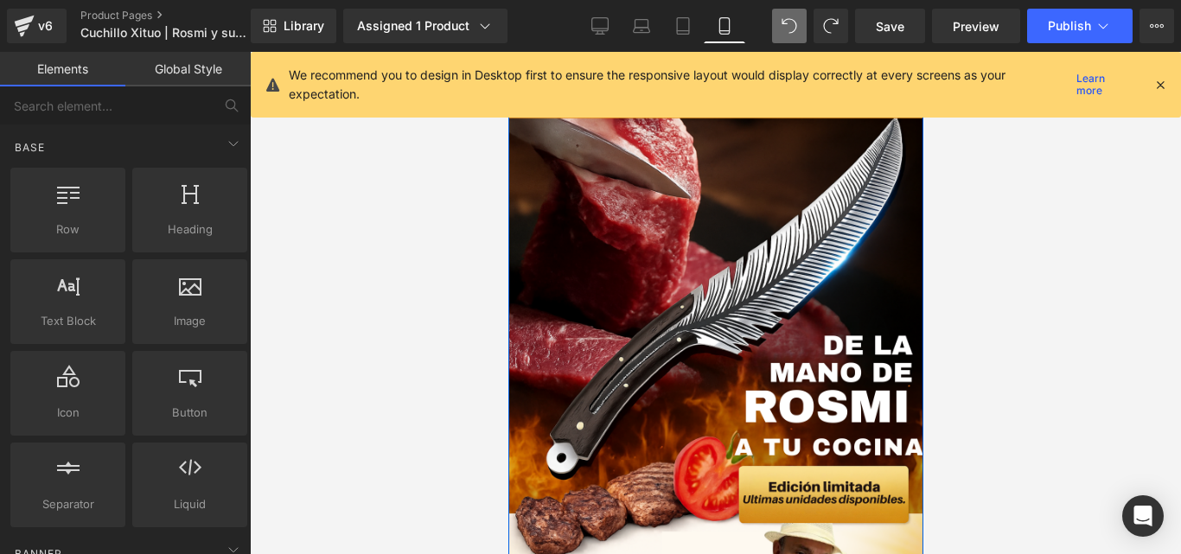
scroll to position [0, 0]
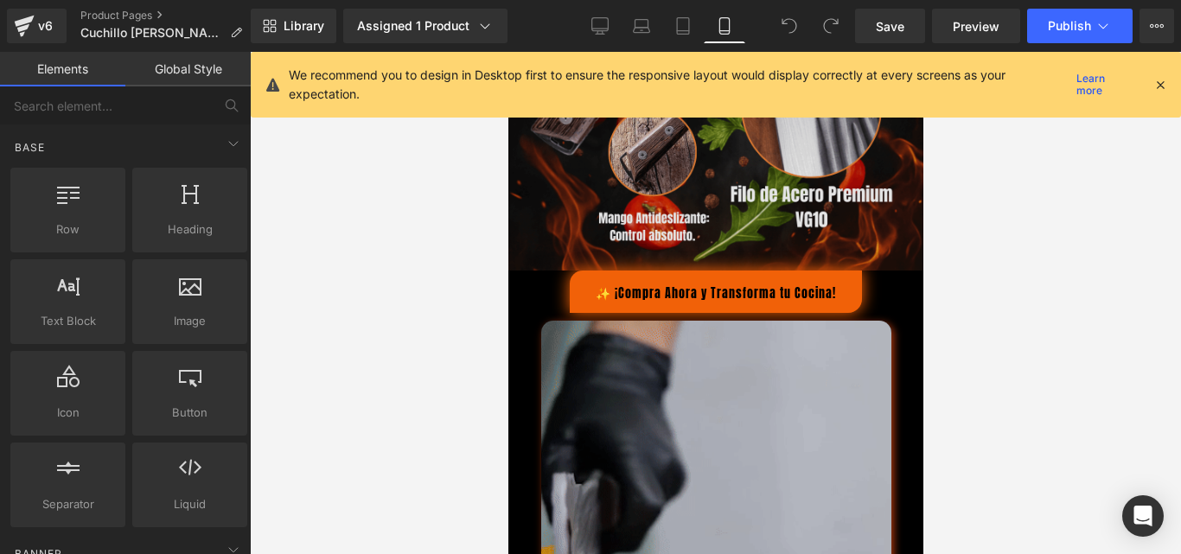
scroll to position [900, 0]
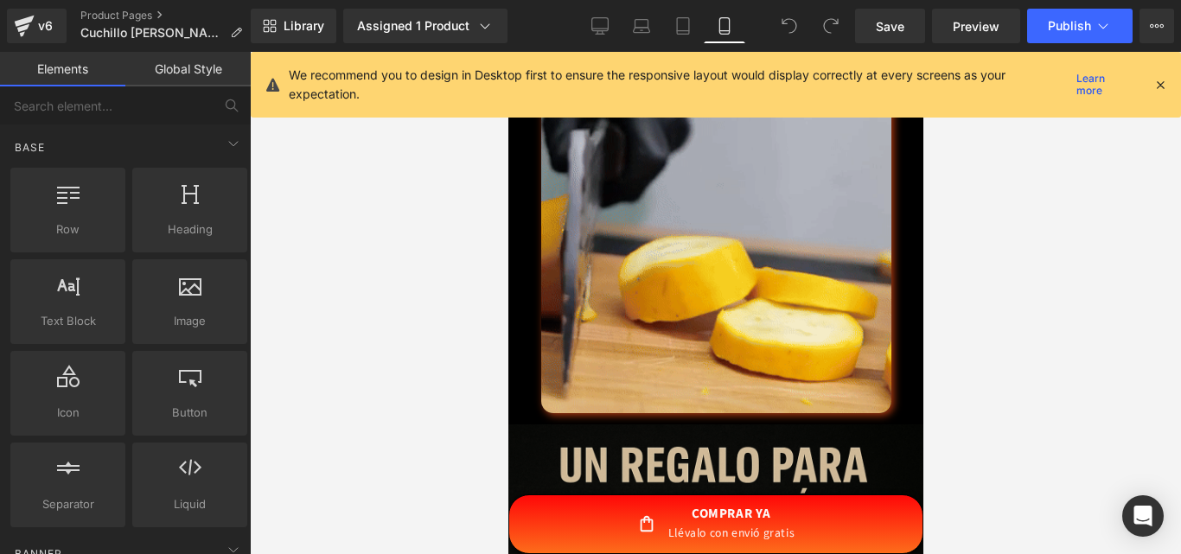
click at [725, 248] on img at bounding box center [715, 193] width 350 height 437
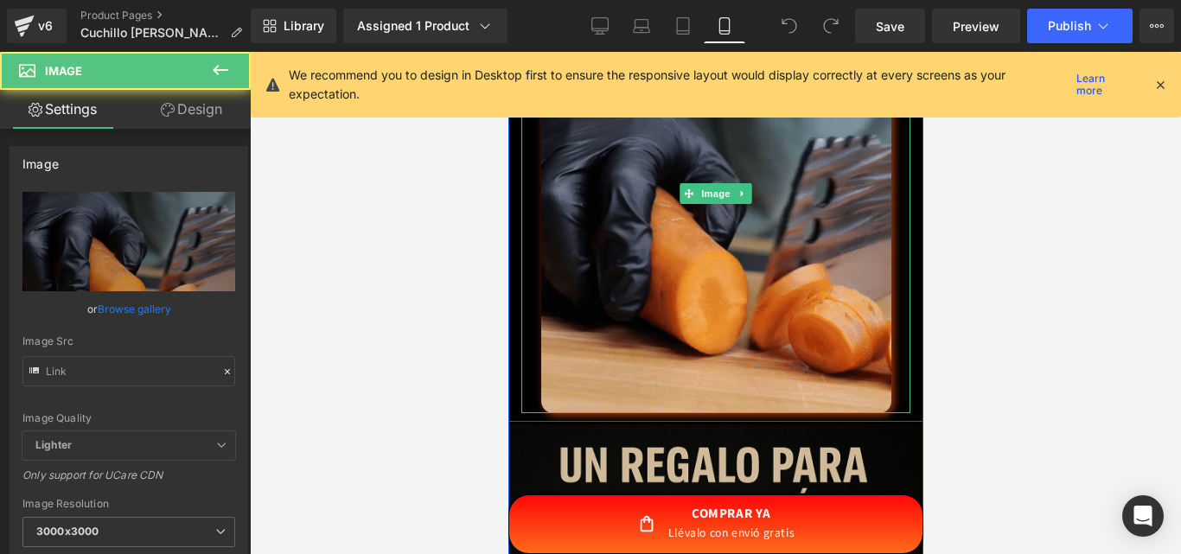
type input "[URL][DOMAIN_NAME]"
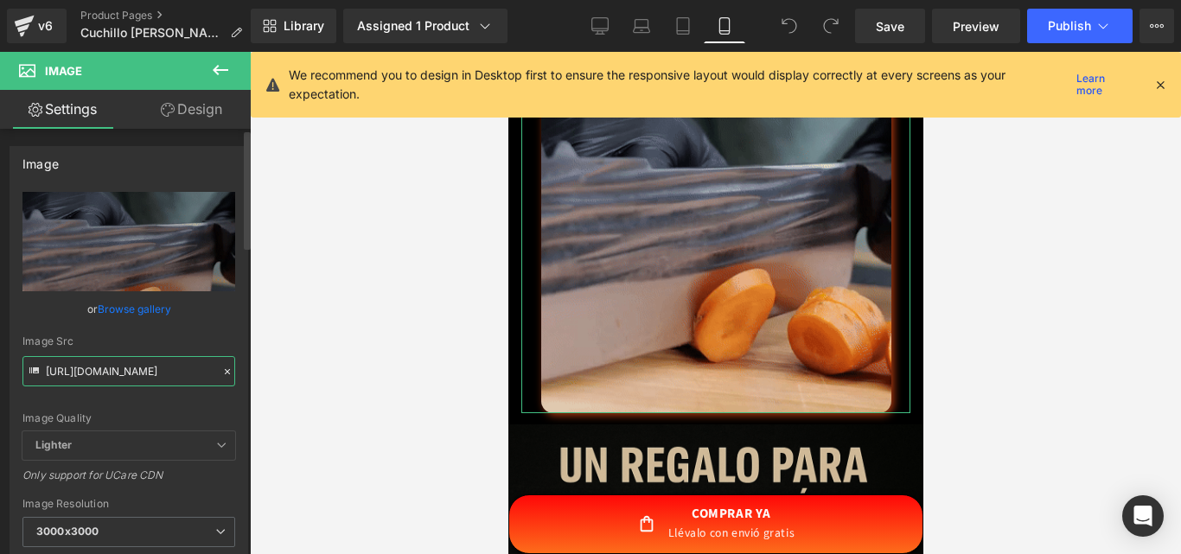
click at [163, 368] on input "[URL][DOMAIN_NAME]" at bounding box center [128, 371] width 213 height 30
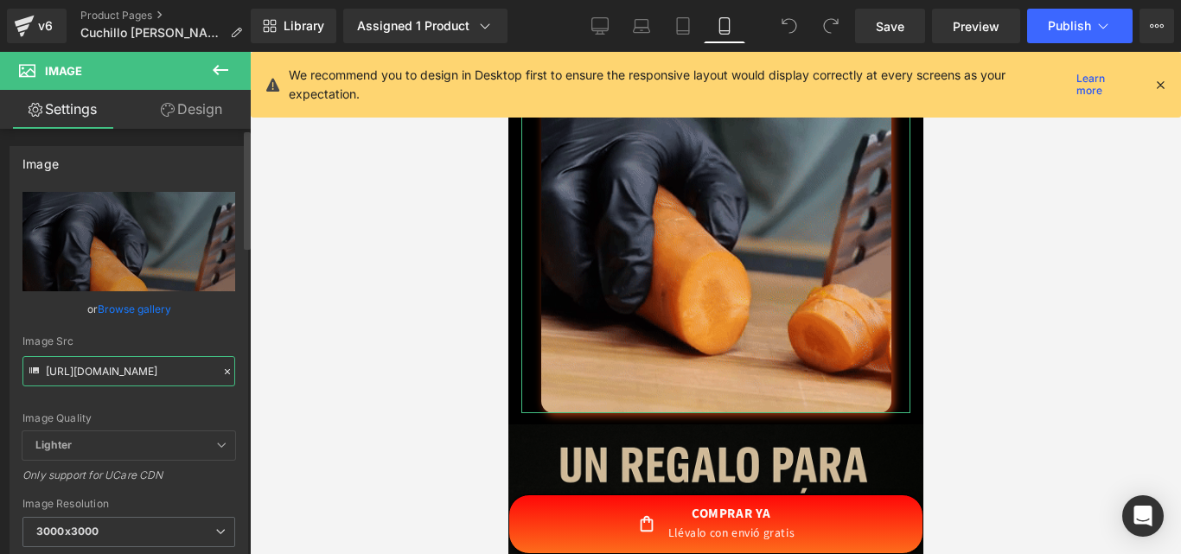
click at [164, 368] on input "[URL][DOMAIN_NAME]" at bounding box center [128, 371] width 213 height 30
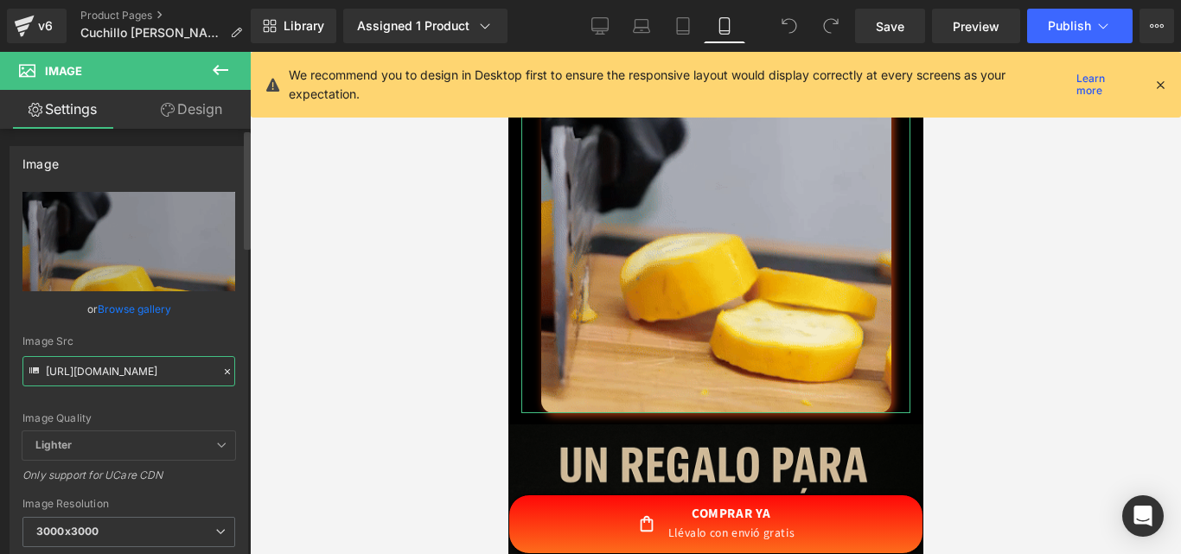
click at [164, 368] on input "[URL][DOMAIN_NAME]" at bounding box center [128, 371] width 213 height 30
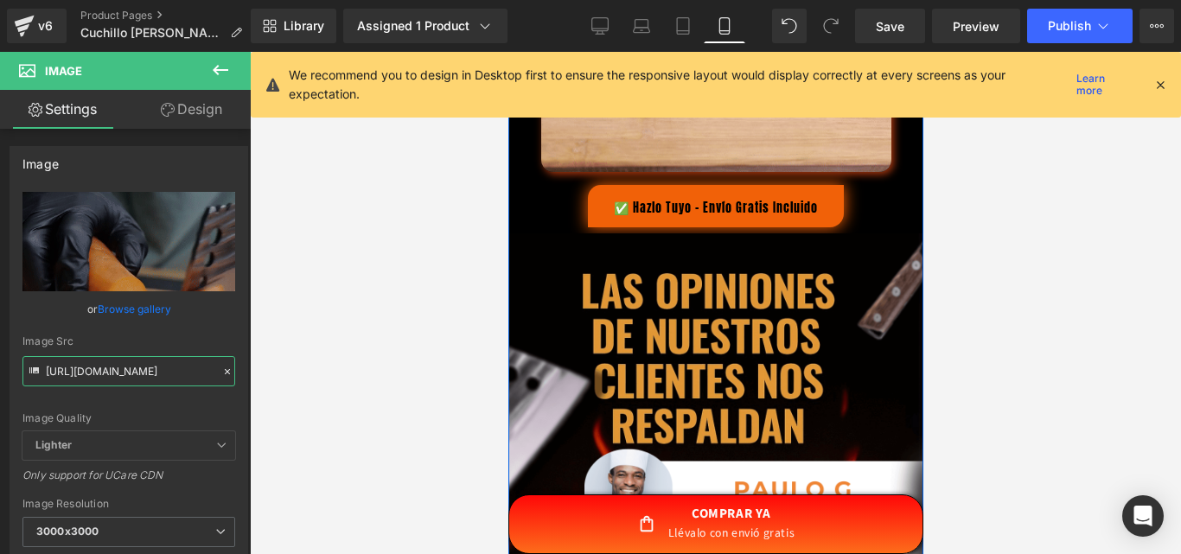
scroll to position [2283, 0]
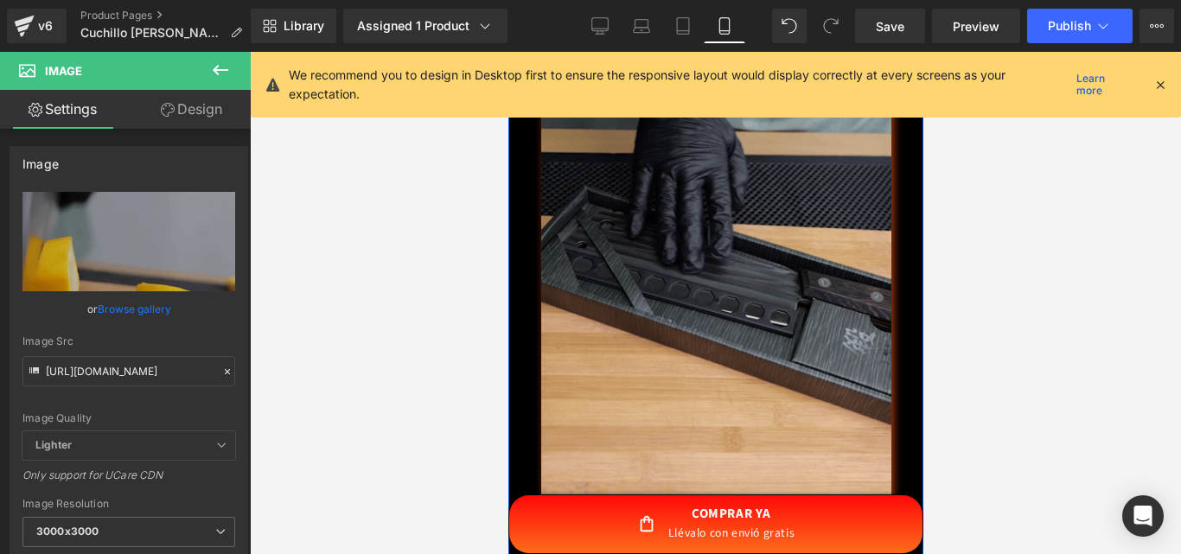
click at [711, 302] on div "Image" at bounding box center [714, 294] width 389 height 442
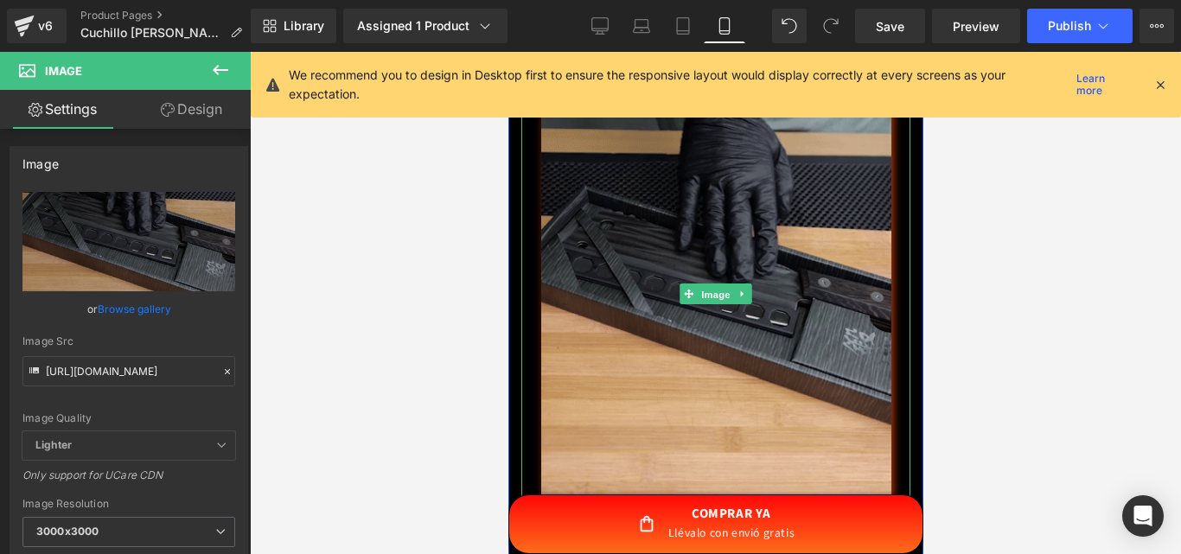
click at [711, 302] on span "Image" at bounding box center [715, 294] width 36 height 21
click at [176, 376] on input "[URL][DOMAIN_NAME]" at bounding box center [128, 371] width 213 height 30
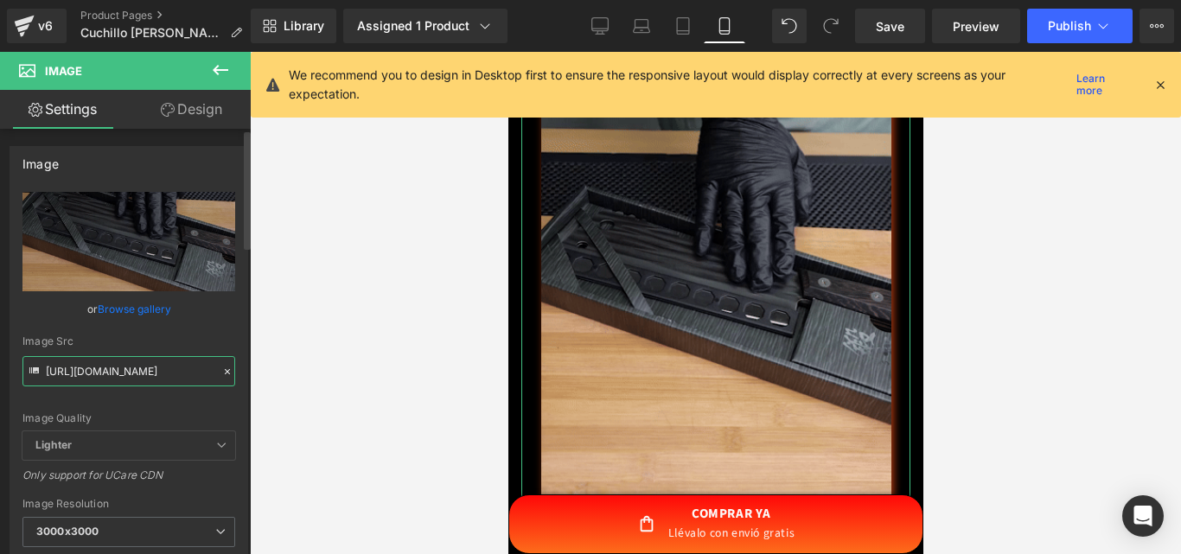
click at [176, 376] on input "[URL][DOMAIN_NAME]" at bounding box center [128, 371] width 213 height 30
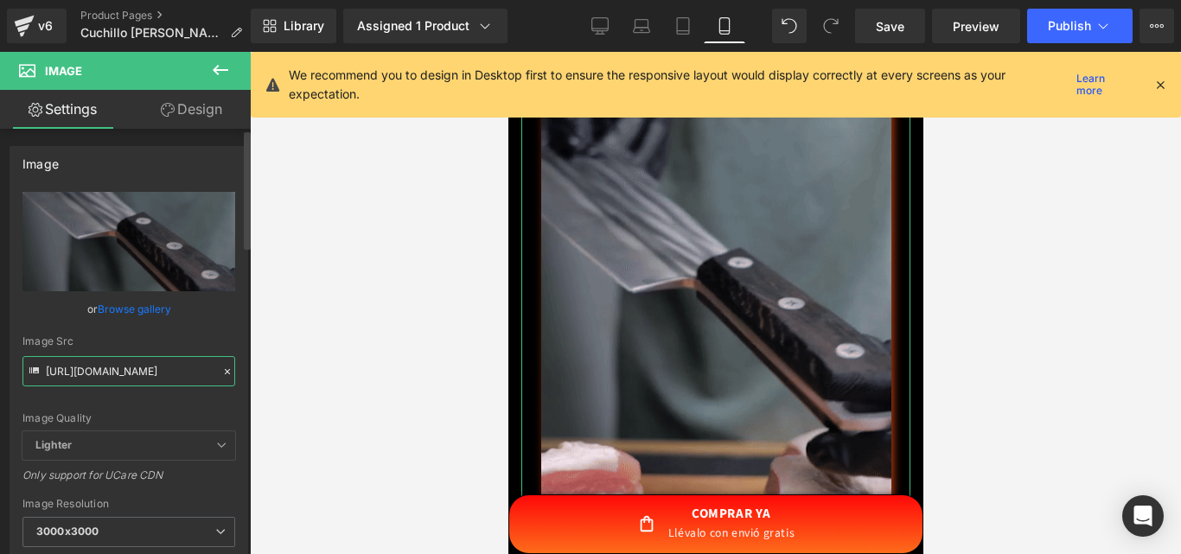
click at [176, 376] on input "[URL][DOMAIN_NAME]" at bounding box center [128, 371] width 213 height 30
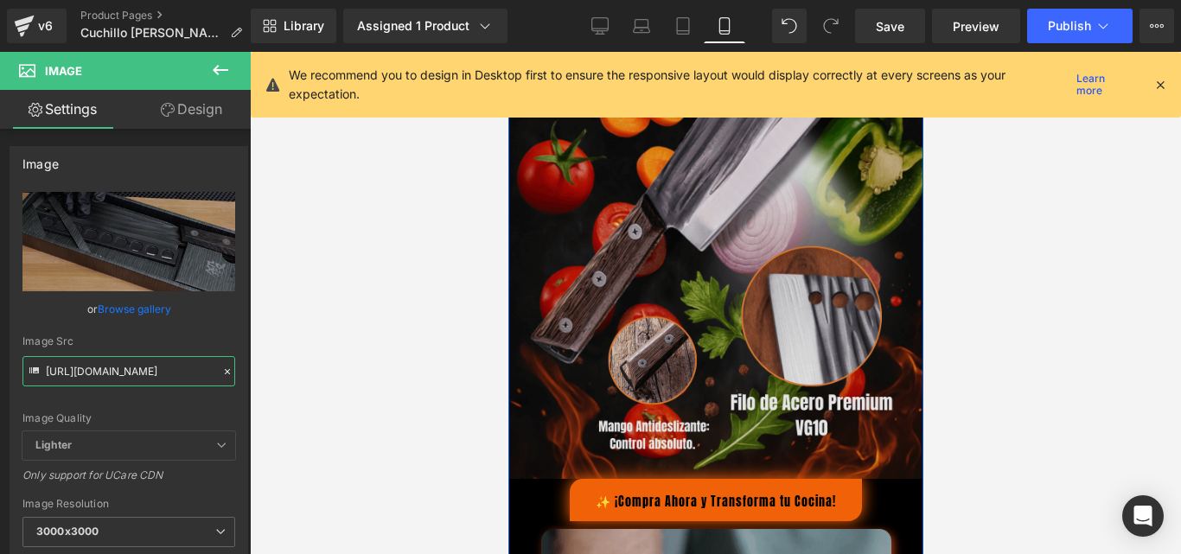
scroll to position [173, 0]
